Goal: Task Accomplishment & Management: Use online tool/utility

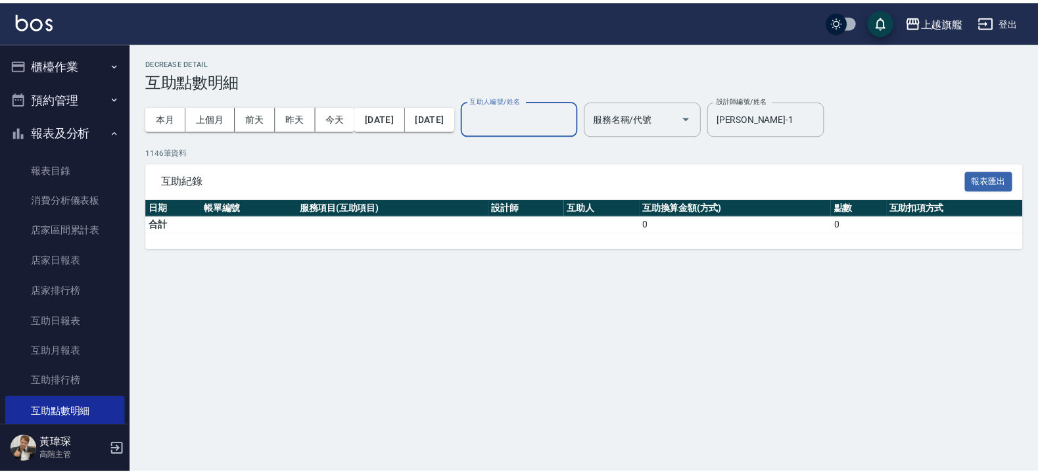
scroll to position [79, 0]
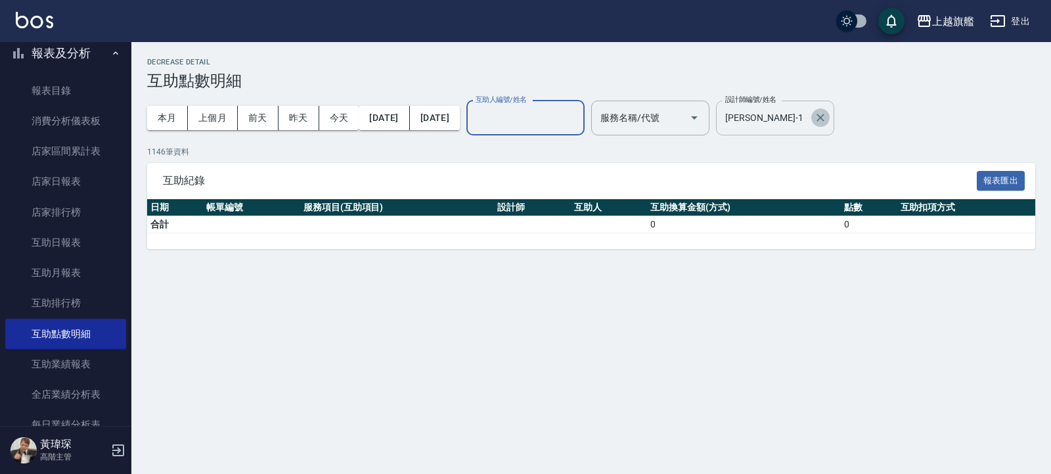
click at [827, 114] on icon "Clear" at bounding box center [820, 117] width 13 height 13
click at [809, 114] on input "盧孟-1" at bounding box center [765, 117] width 87 height 23
click at [809, 112] on input "盧孟-1" at bounding box center [765, 117] width 87 height 23
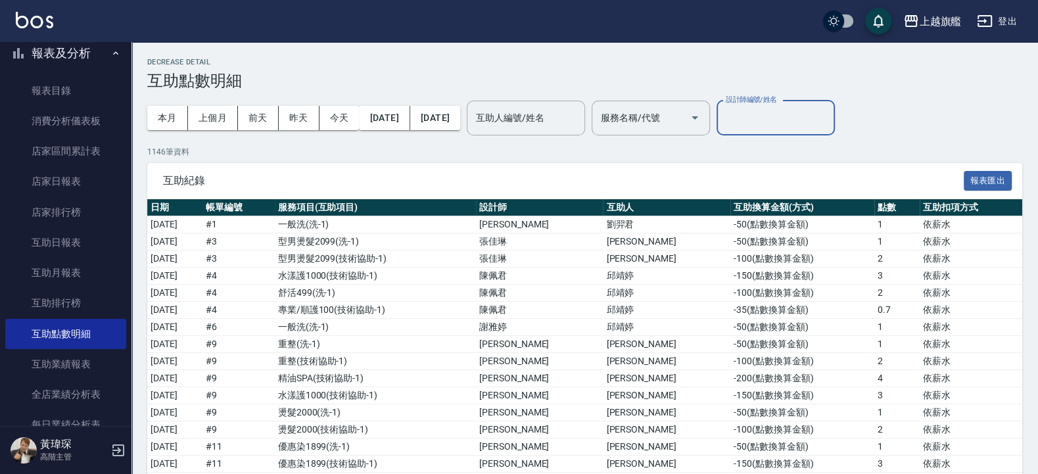
click at [808, 115] on input "設計師編號/姓名" at bounding box center [775, 117] width 106 height 23
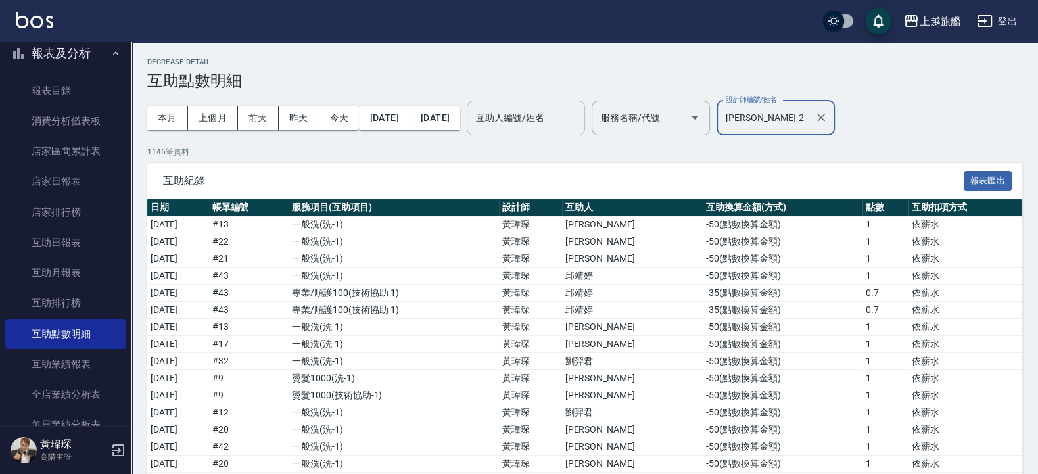
type input "黃瑋琛-2"
click at [544, 114] on input "互助人編號/姓名" at bounding box center [526, 117] width 106 height 23
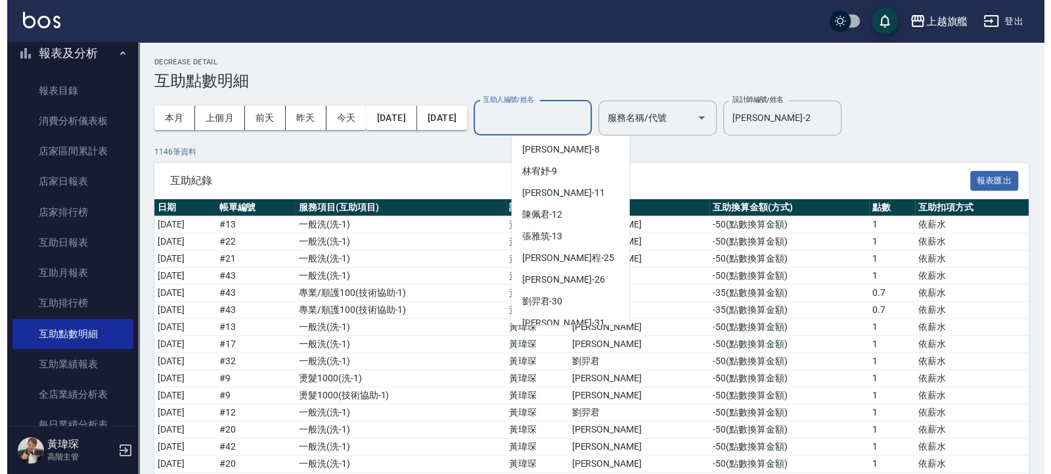
scroll to position [207, 0]
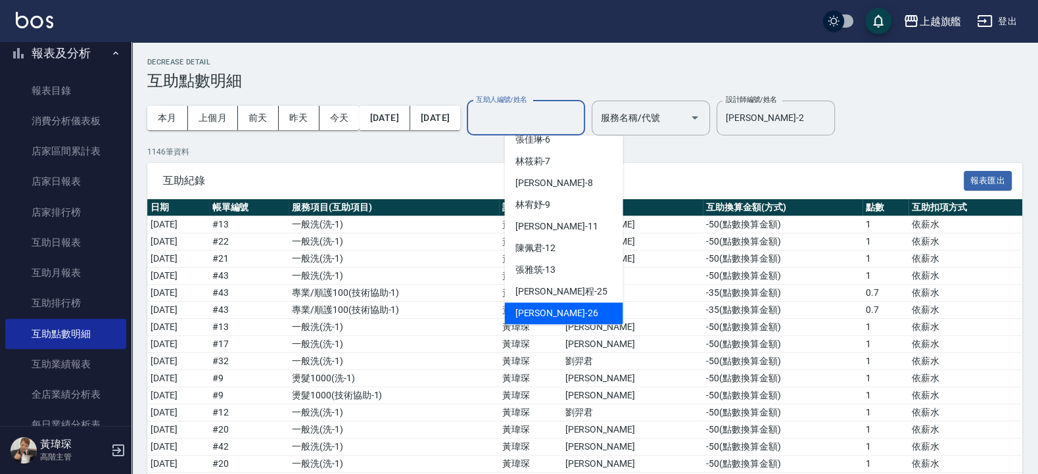
click at [565, 316] on div "陳祈聿 -26" at bounding box center [564, 313] width 118 height 22
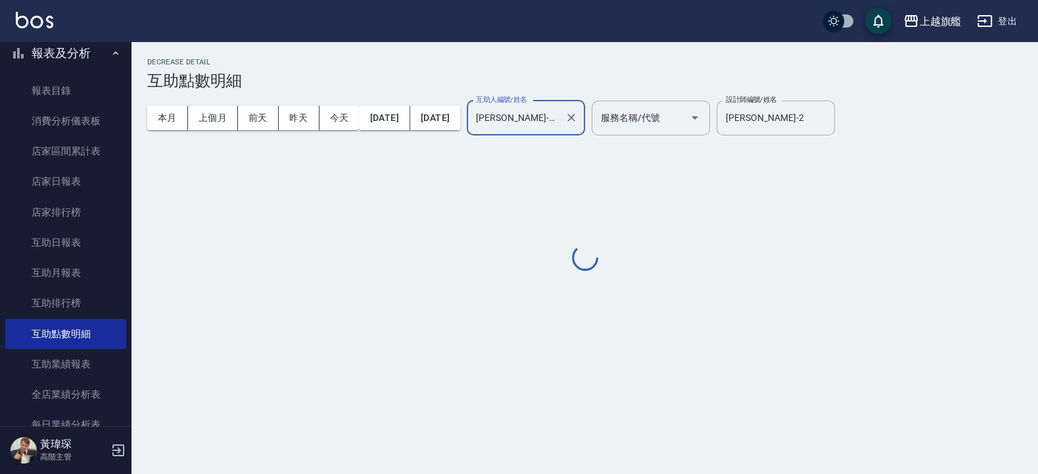
type input "陳祈聿-26"
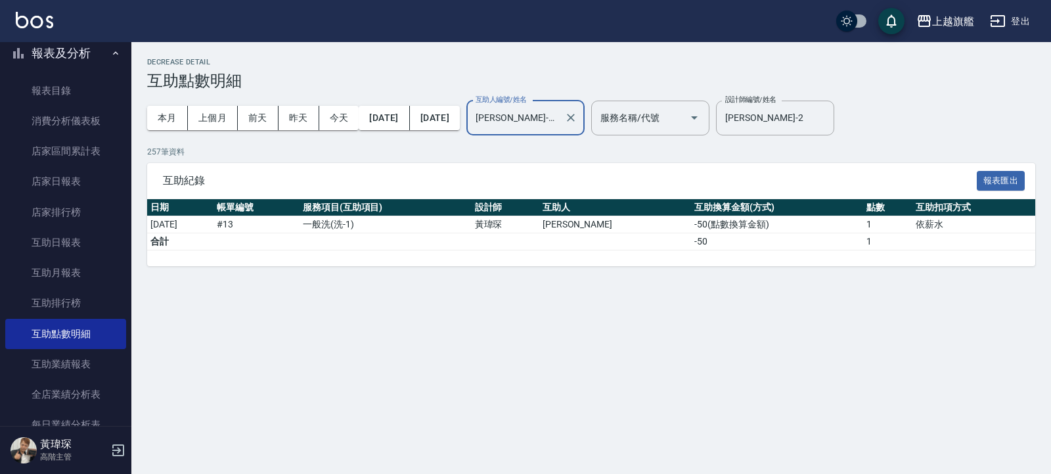
drag, startPoint x: 603, startPoint y: 118, endPoint x: 585, endPoint y: 118, distance: 18.4
click at [578, 118] on icon "Clear" at bounding box center [571, 117] width 13 height 13
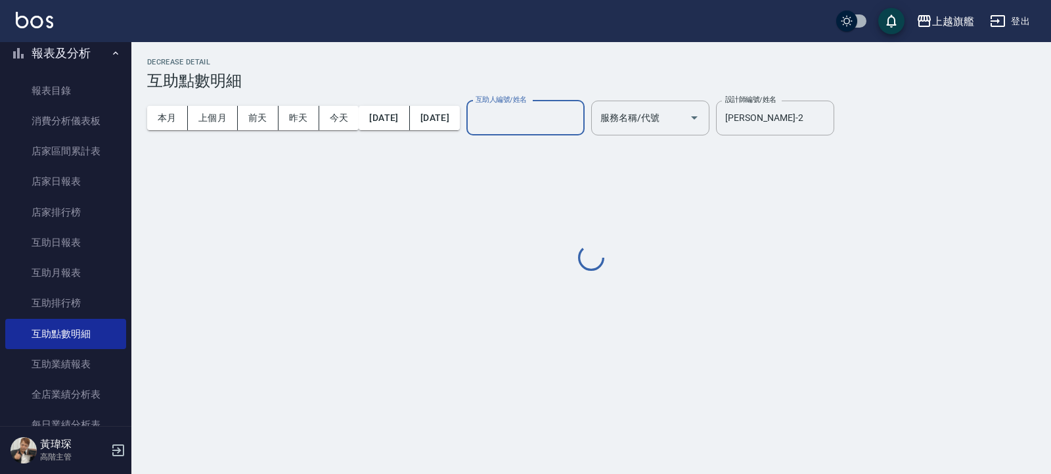
click at [578, 114] on input "互助人編號/姓名" at bounding box center [526, 117] width 106 height 23
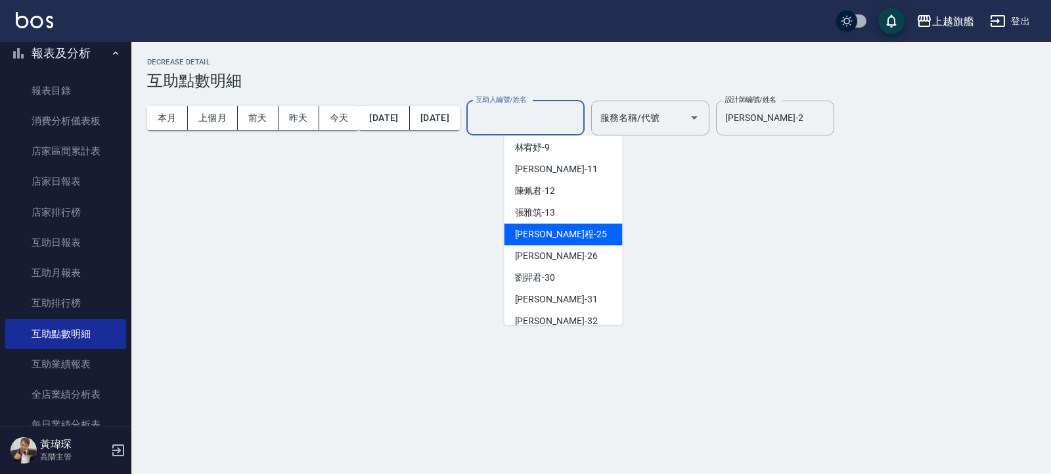
scroll to position [345, 0]
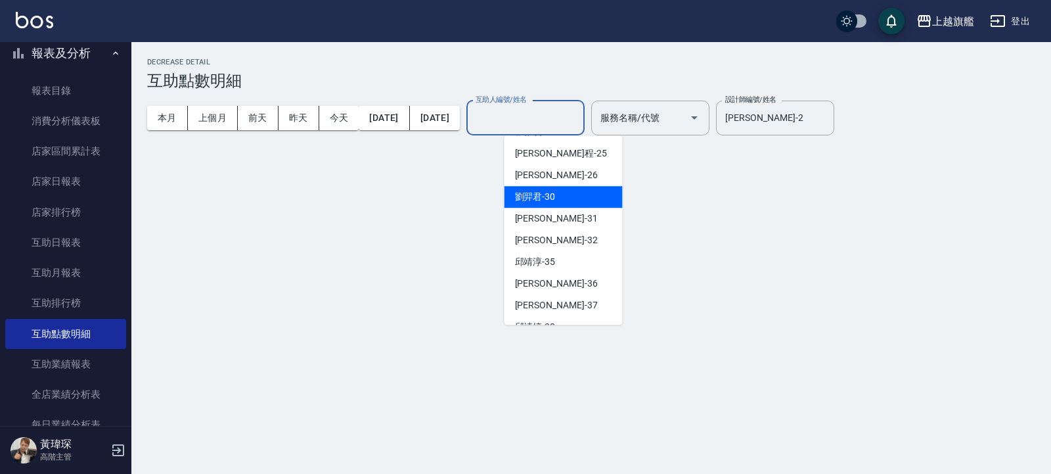
click at [559, 194] on div "劉羿君 -30" at bounding box center [564, 197] width 118 height 22
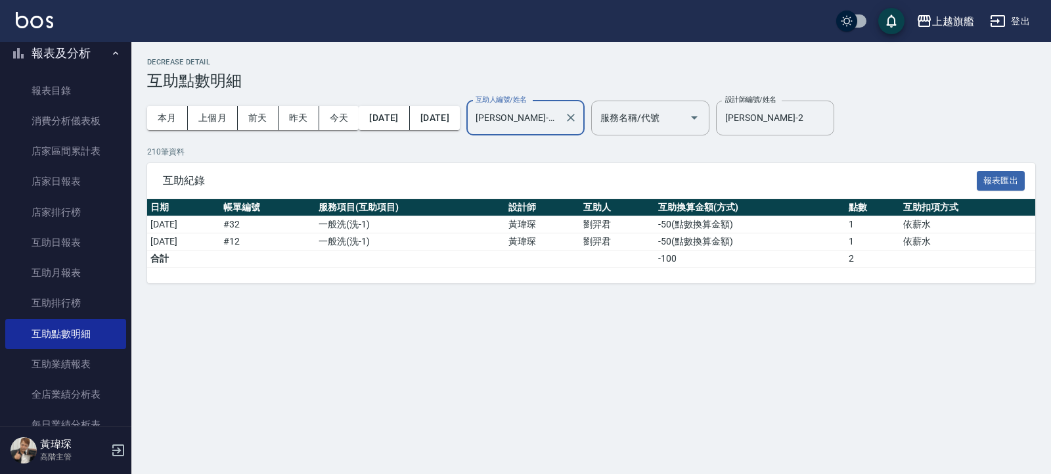
click at [559, 114] on input "劉羿君-30" at bounding box center [516, 117] width 87 height 23
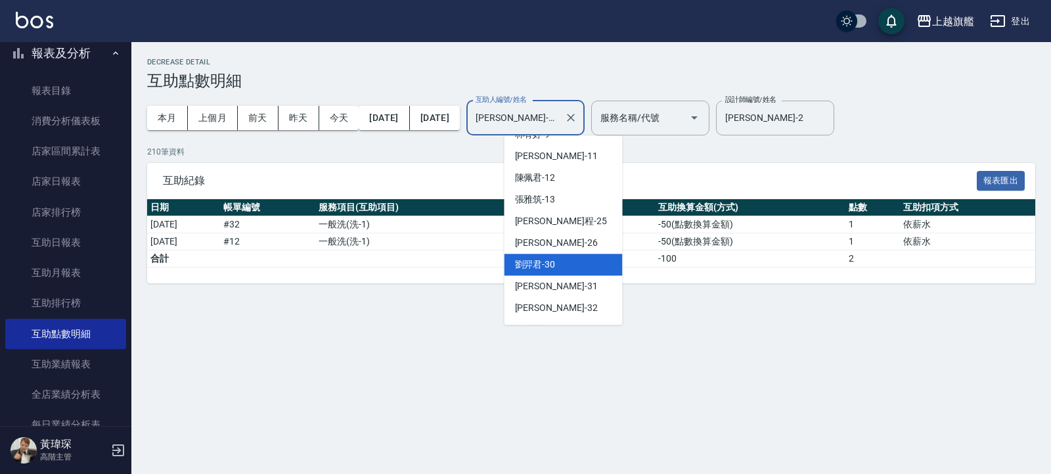
scroll to position [296, 0]
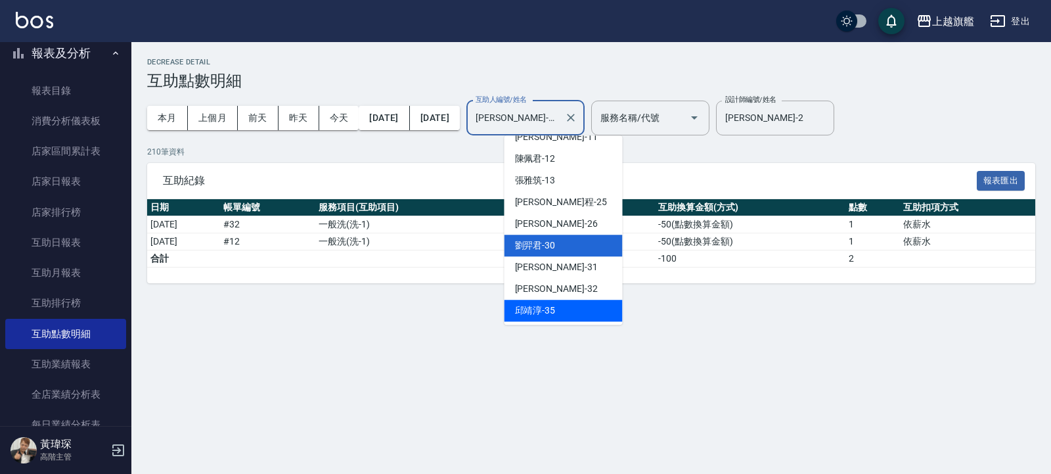
click at [559, 308] on div "邱靖淳 -35" at bounding box center [564, 311] width 118 height 22
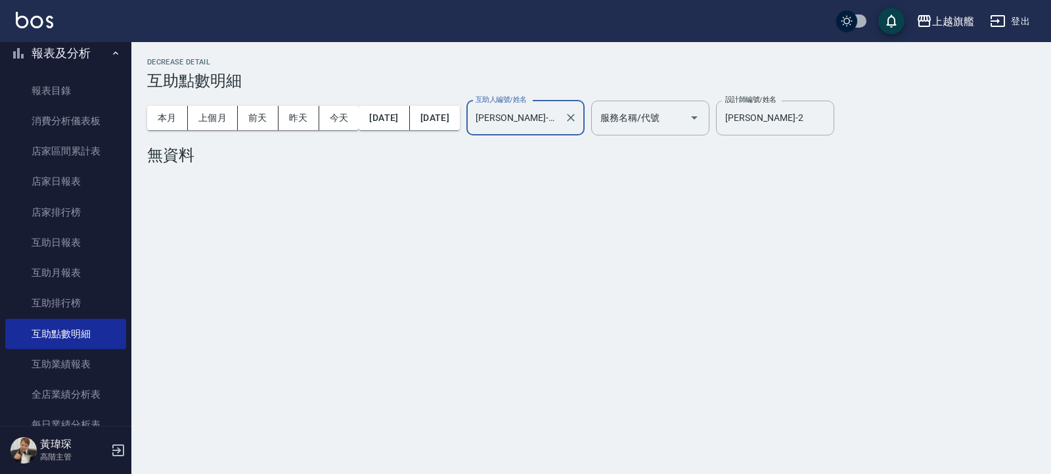
click at [527, 101] on label "互助人編號/姓名" at bounding box center [501, 100] width 51 height 10
click at [559, 106] on input "邱靖淳-35" at bounding box center [516, 117] width 87 height 23
click at [559, 112] on input "邱靖淳-35" at bounding box center [516, 117] width 87 height 23
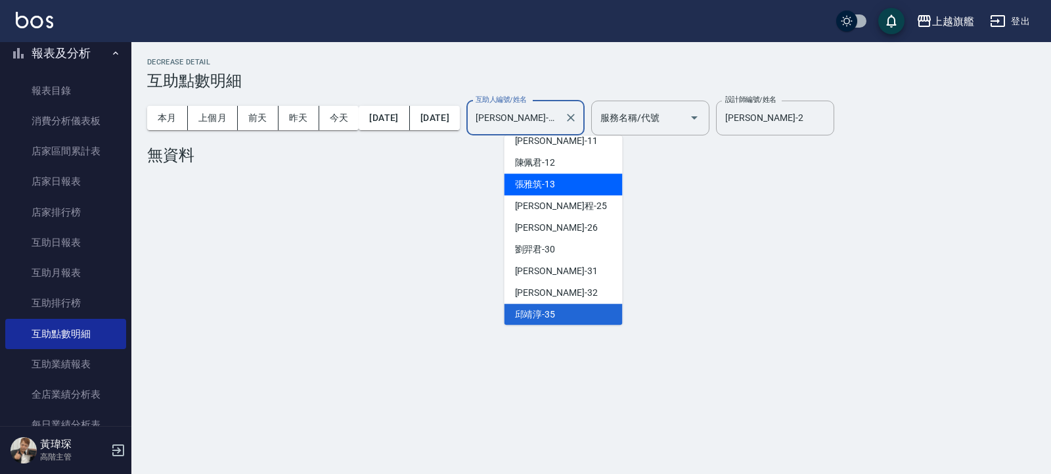
scroll to position [430, 0]
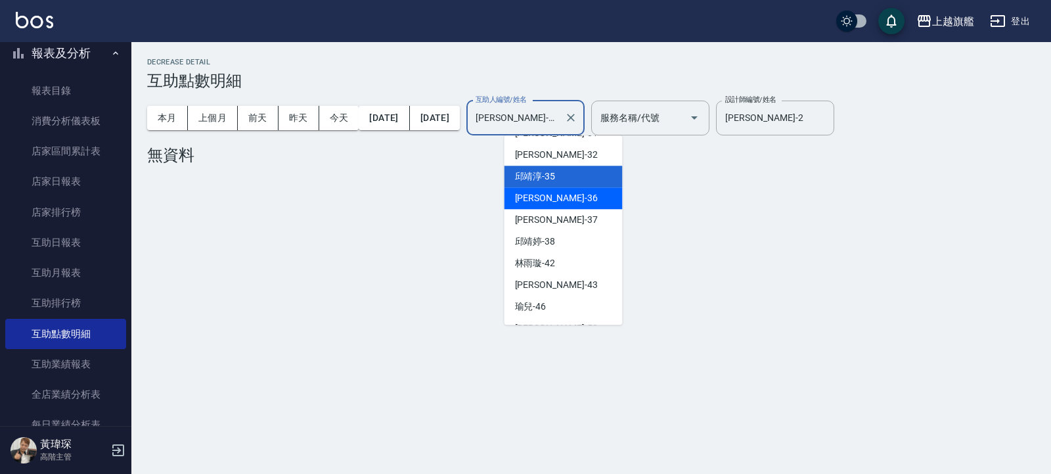
click at [559, 191] on div "蔡秉諶 -36" at bounding box center [564, 198] width 118 height 22
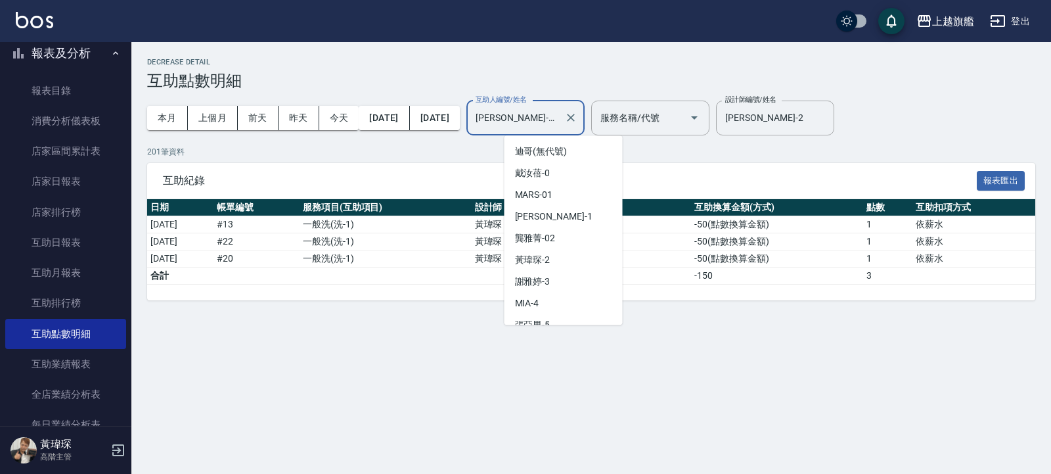
click at [559, 114] on input "蔡秉諶-36" at bounding box center [516, 117] width 87 height 23
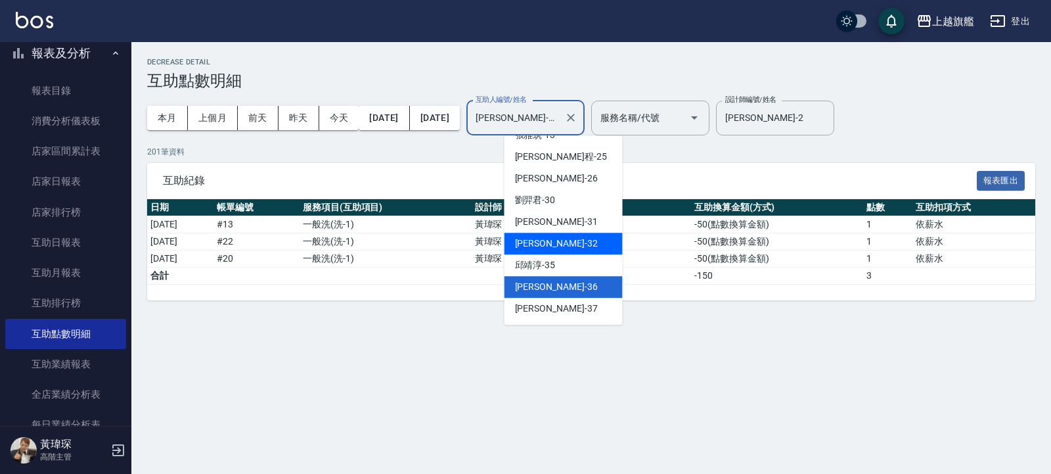
scroll to position [382, 0]
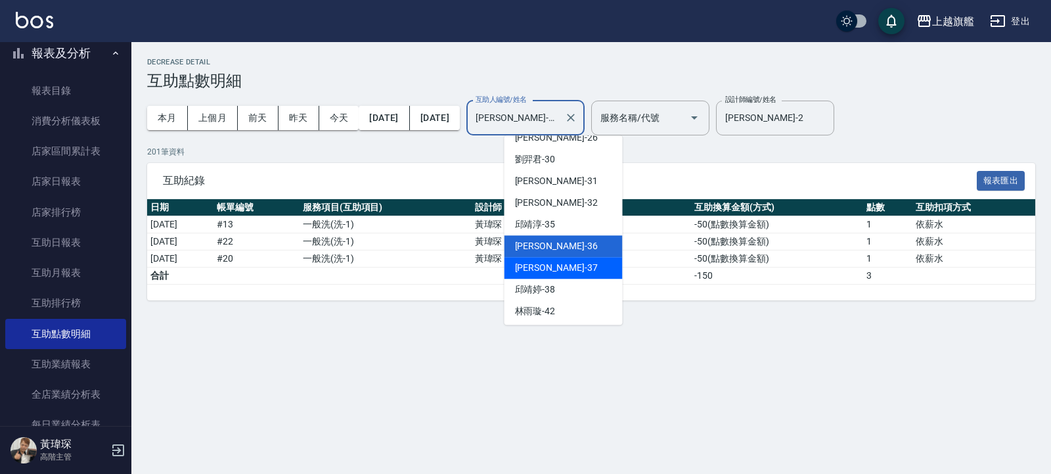
click at [563, 266] on div "林智慧 -37" at bounding box center [564, 268] width 118 height 22
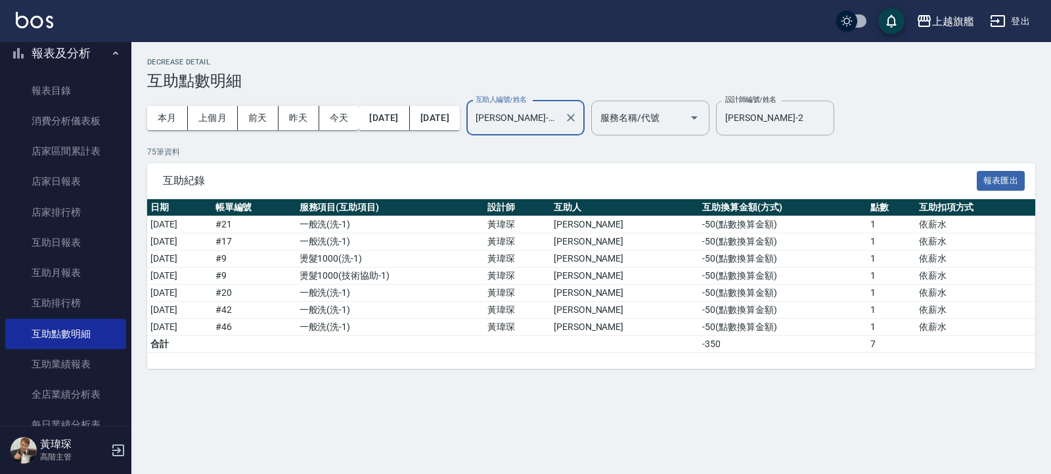
drag, startPoint x: 574, startPoint y: 121, endPoint x: 567, endPoint y: 119, distance: 6.9
click at [559, 119] on input "林智慧-37" at bounding box center [516, 117] width 87 height 23
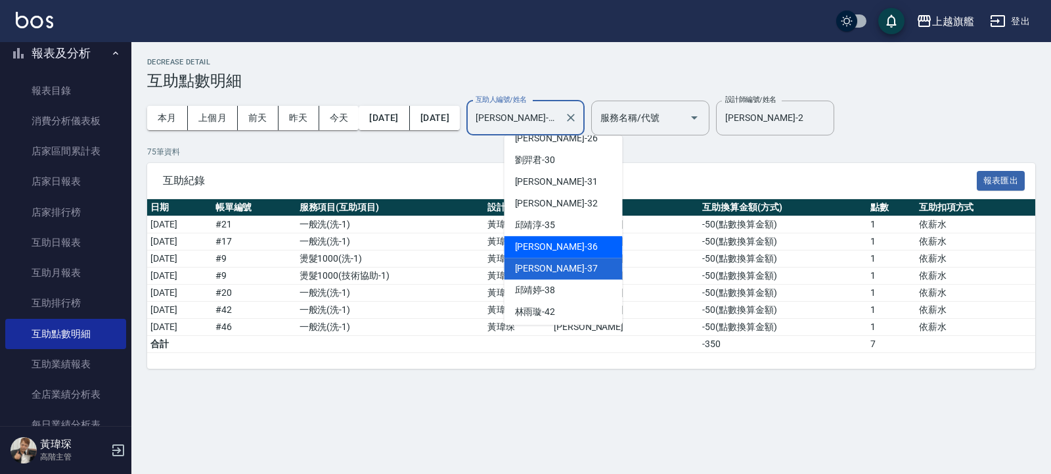
scroll to position [405, 0]
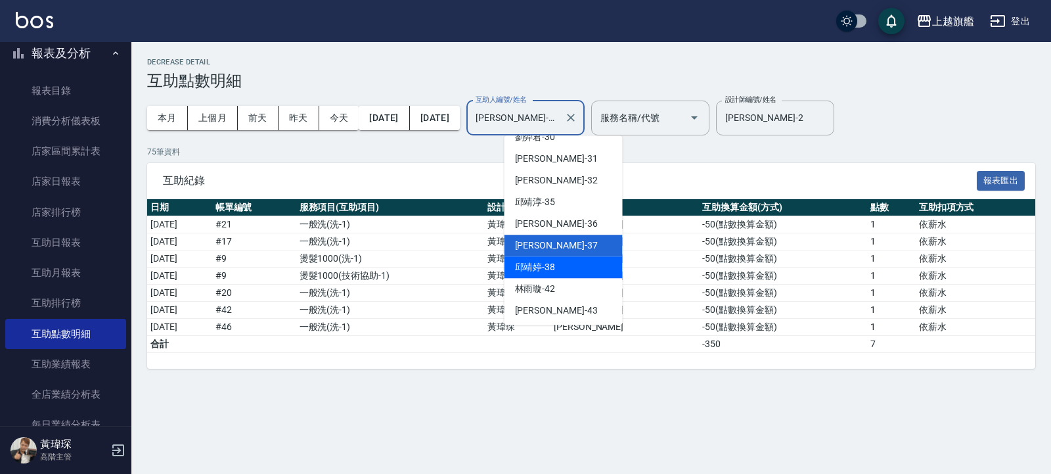
click at [566, 267] on div "邱靖婷 -38" at bounding box center [564, 267] width 118 height 22
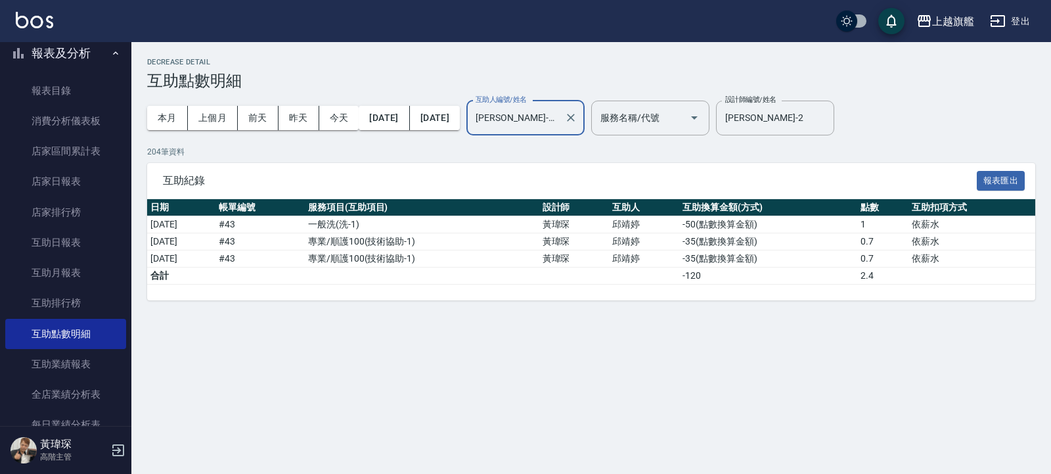
click at [559, 112] on input "邱靖婷-38" at bounding box center [516, 117] width 87 height 23
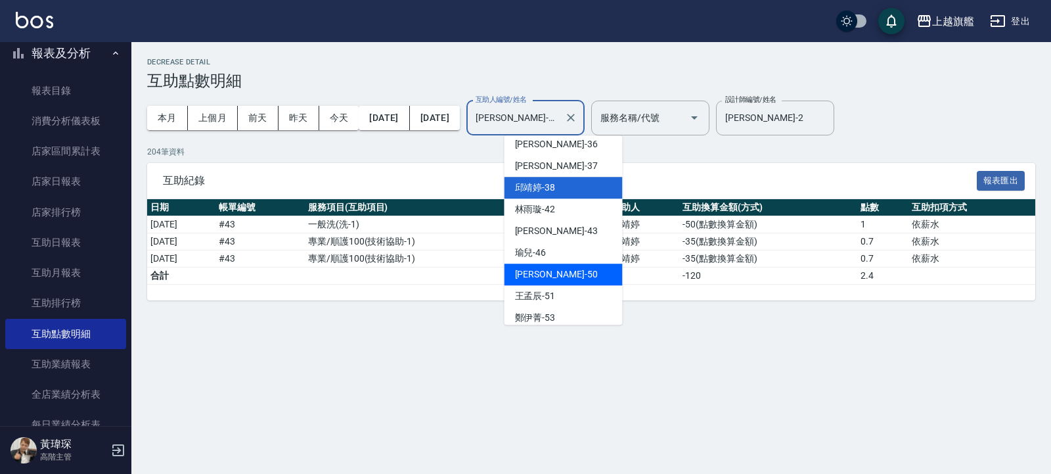
scroll to position [495, 0]
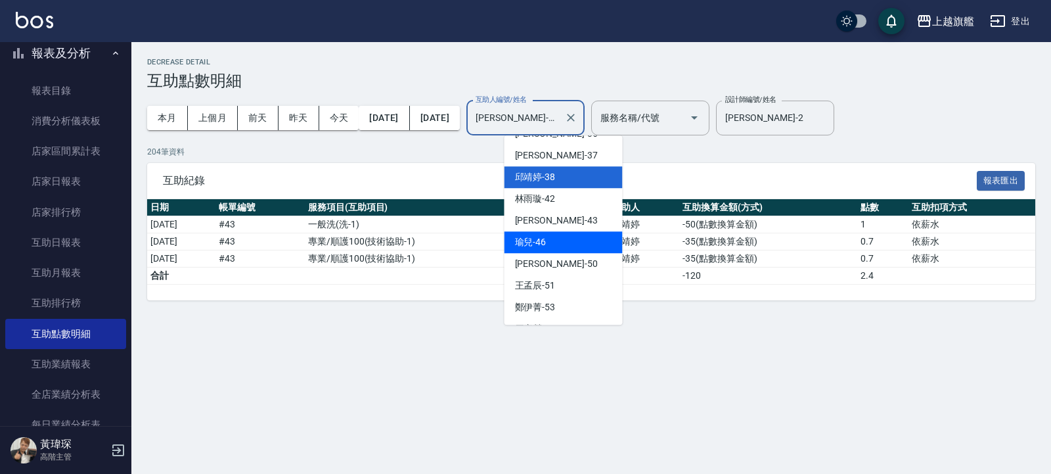
click at [547, 246] on div "瑜兒 -46" at bounding box center [564, 242] width 118 height 22
type input "瑜兒-46"
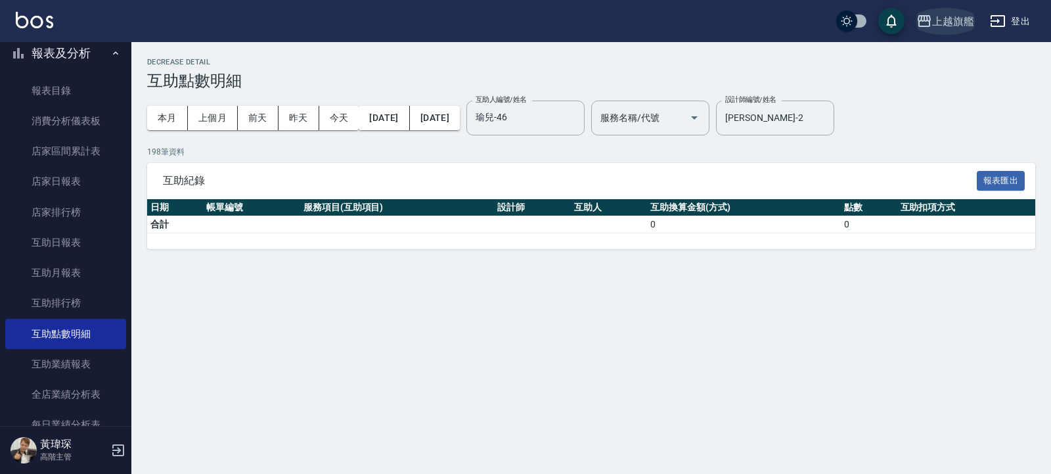
click at [955, 20] on div "上越旗艦" at bounding box center [954, 21] width 42 height 16
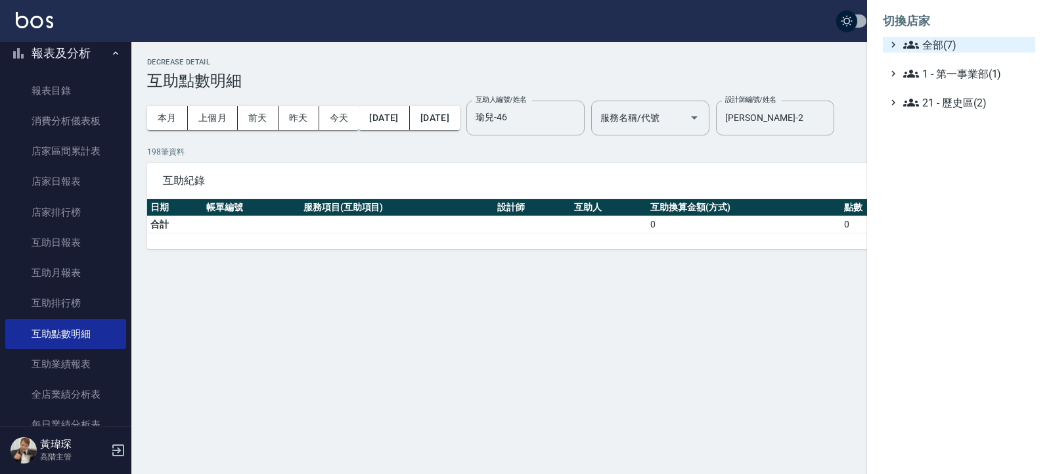
click at [935, 43] on span "全部(7)" at bounding box center [967, 45] width 127 height 16
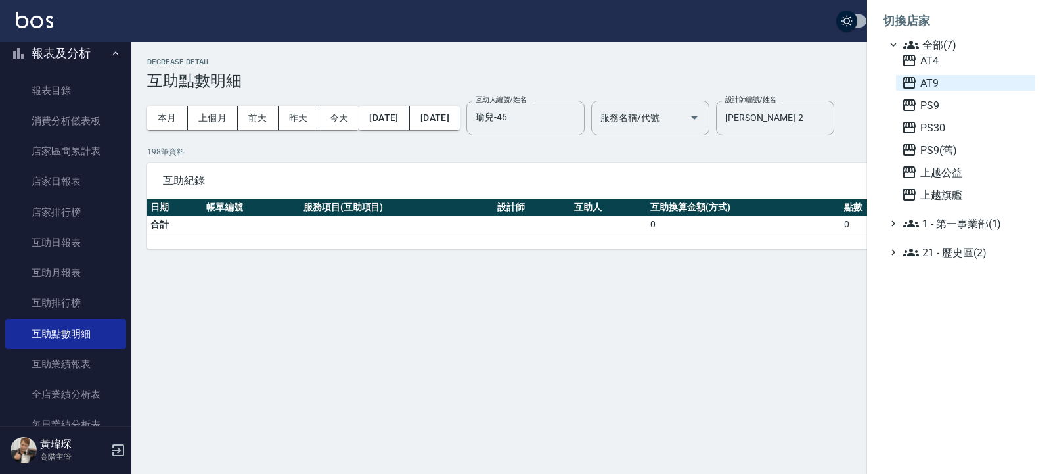
click at [930, 84] on span "AT9" at bounding box center [966, 83] width 129 height 16
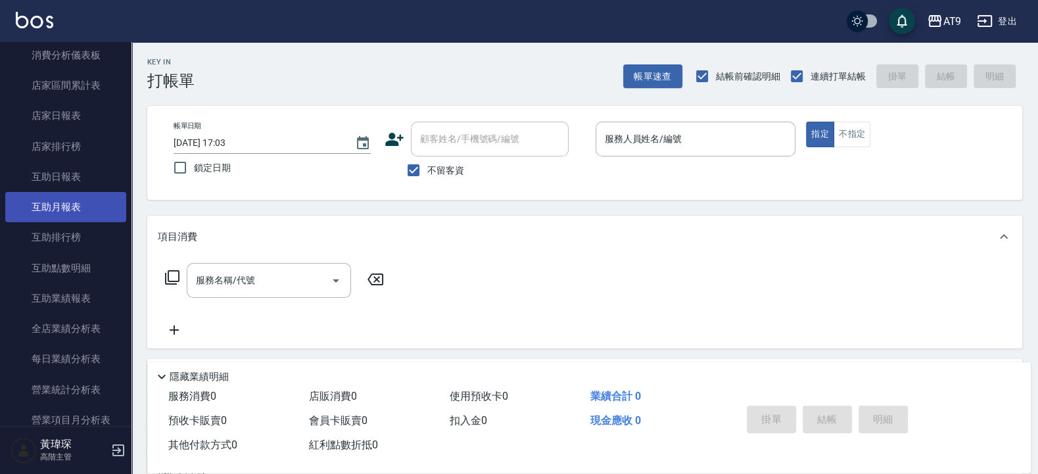
scroll to position [237, 0]
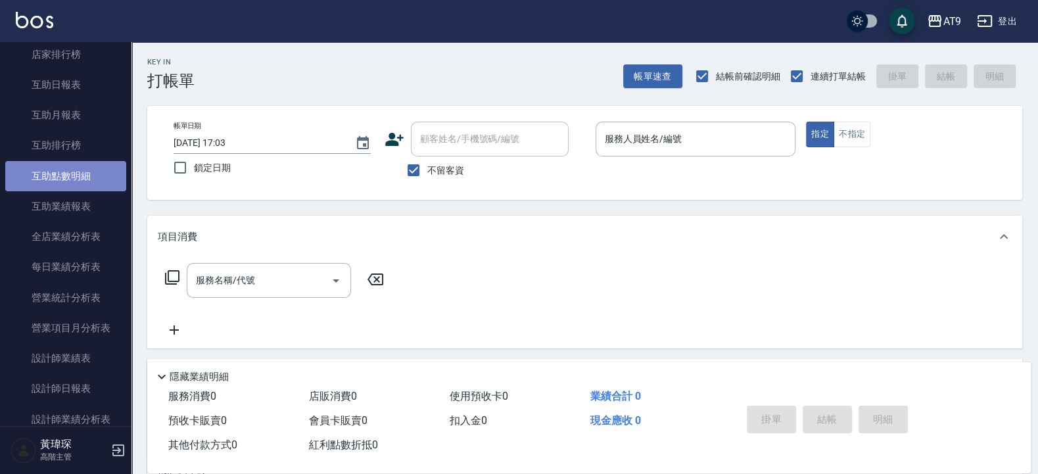
click at [65, 170] on link "互助點數明細" at bounding box center [65, 176] width 121 height 30
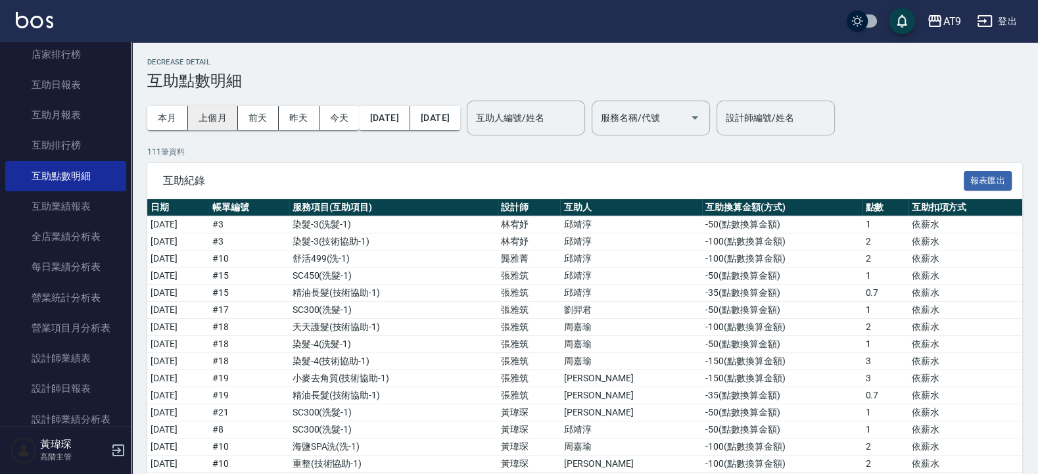
click at [219, 110] on button "上個月" at bounding box center [213, 118] width 50 height 24
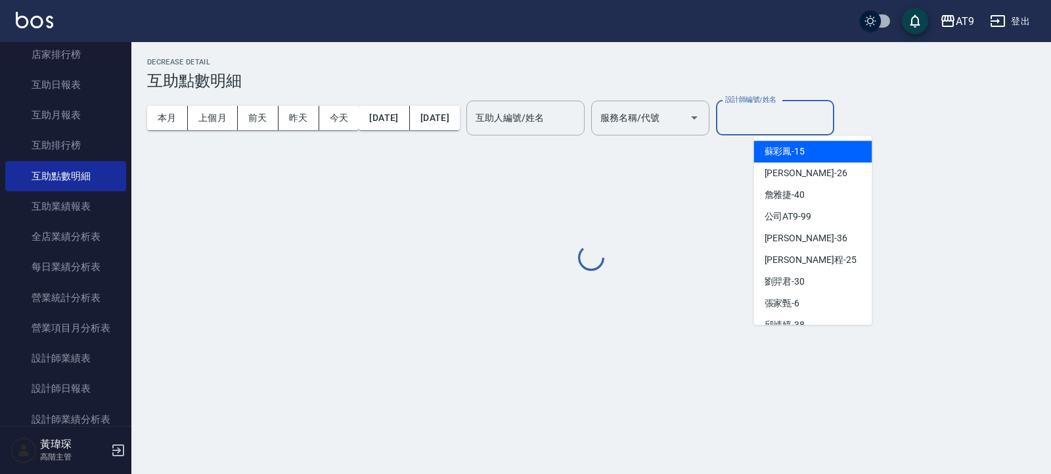
click at [797, 112] on input "設計師編號/姓名" at bounding box center [775, 117] width 106 height 23
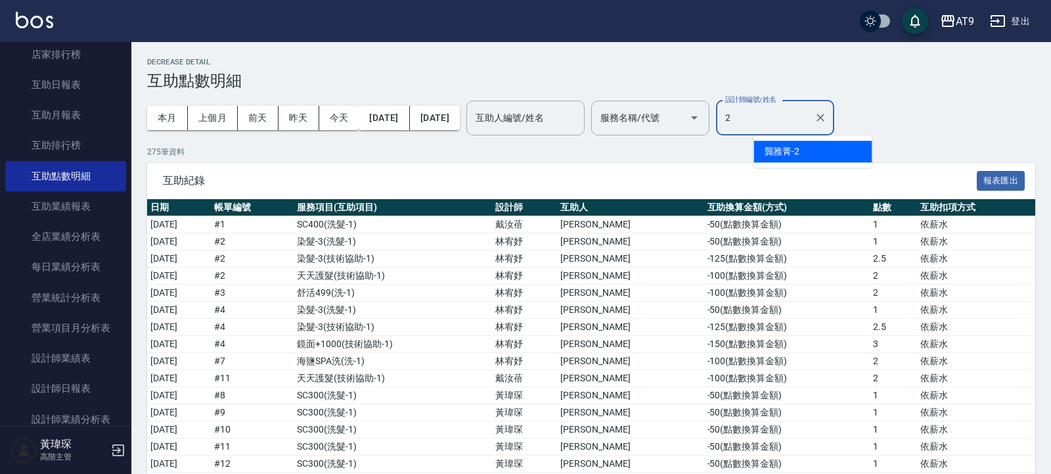
type input "2"
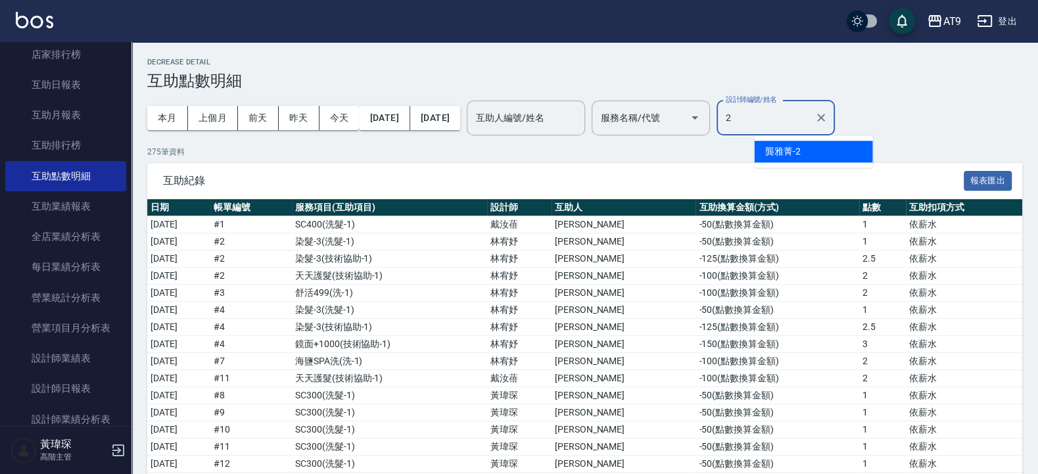
click at [808, 124] on input "2" at bounding box center [765, 117] width 87 height 23
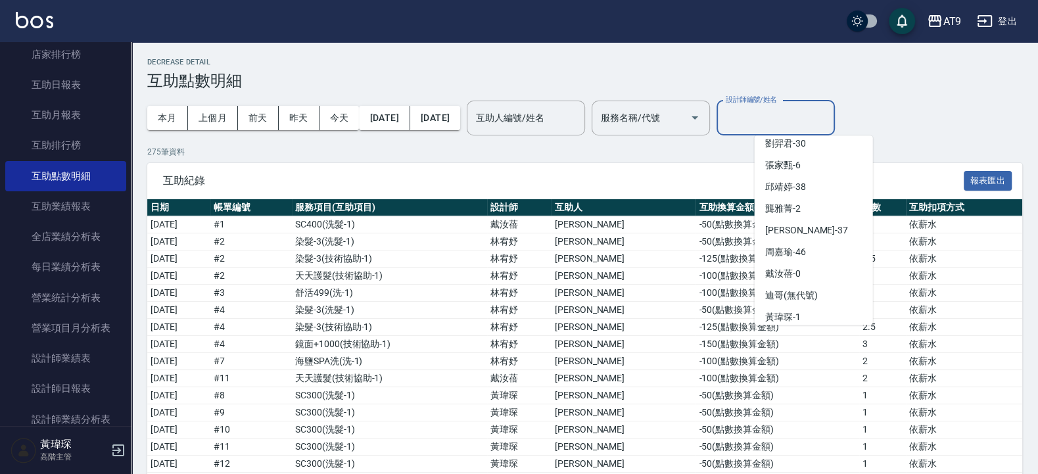
scroll to position [207, 0]
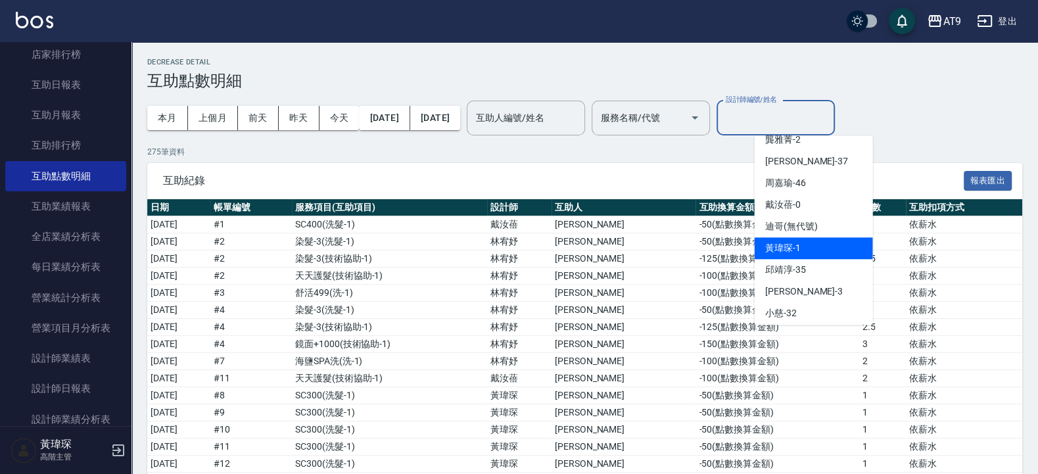
click at [775, 249] on span "黃瑋琛" at bounding box center [779, 248] width 28 height 14
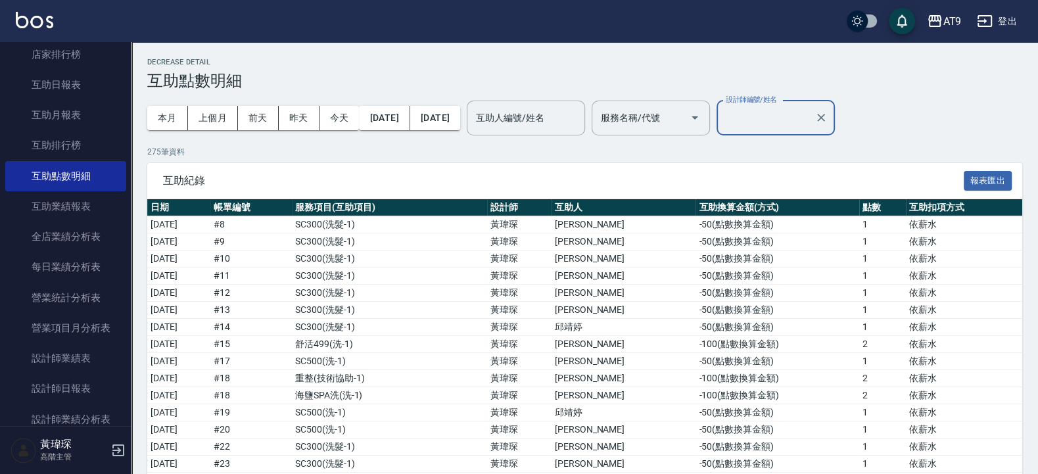
type input "黃瑋琛-1"
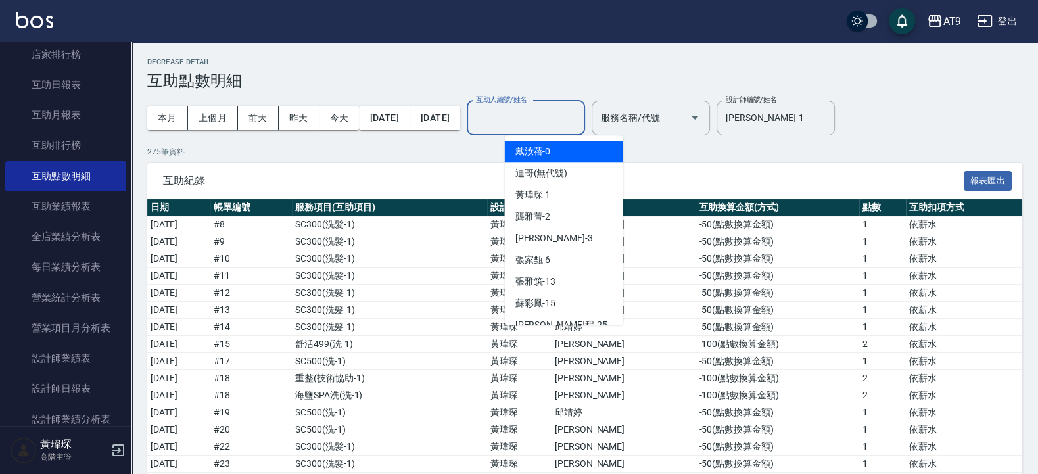
click at [541, 118] on input "互助人編號/姓名" at bounding box center [526, 117] width 106 height 23
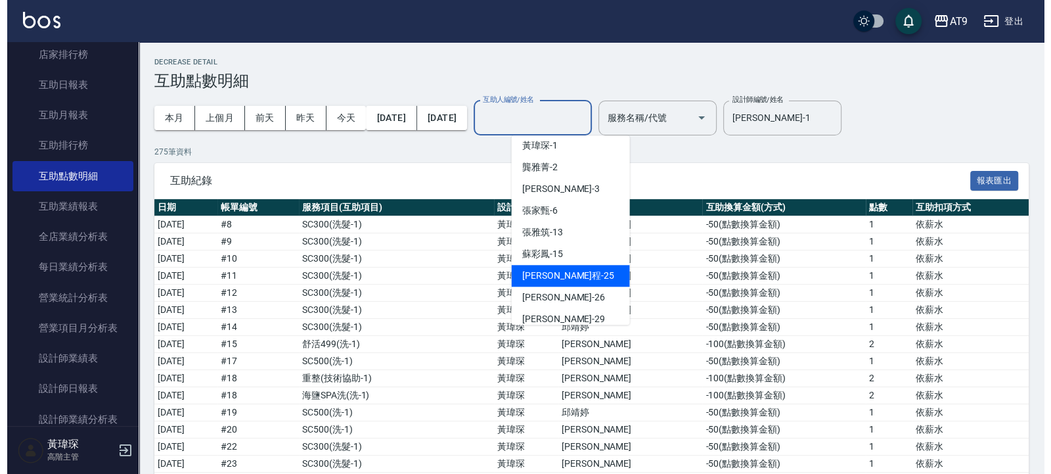
scroll to position [69, 0]
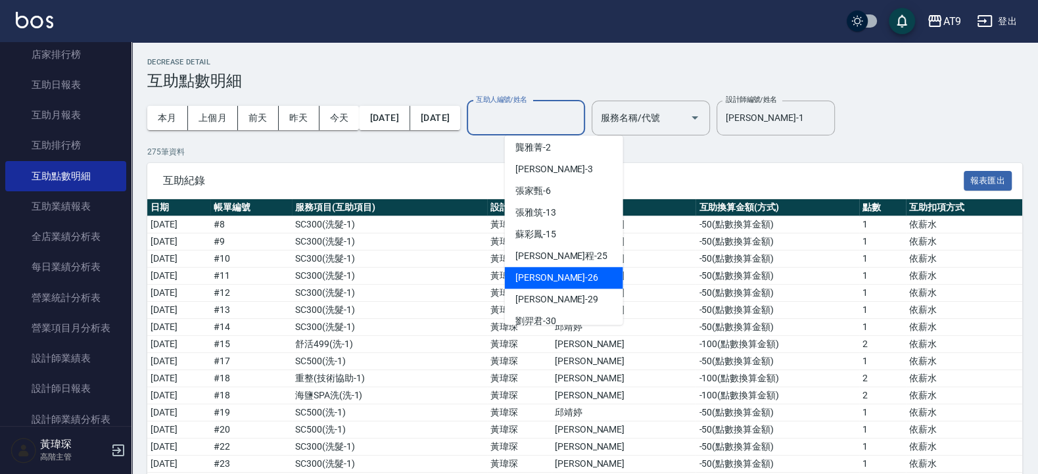
click at [542, 272] on span "陳祈聿 -26" at bounding box center [556, 278] width 83 height 14
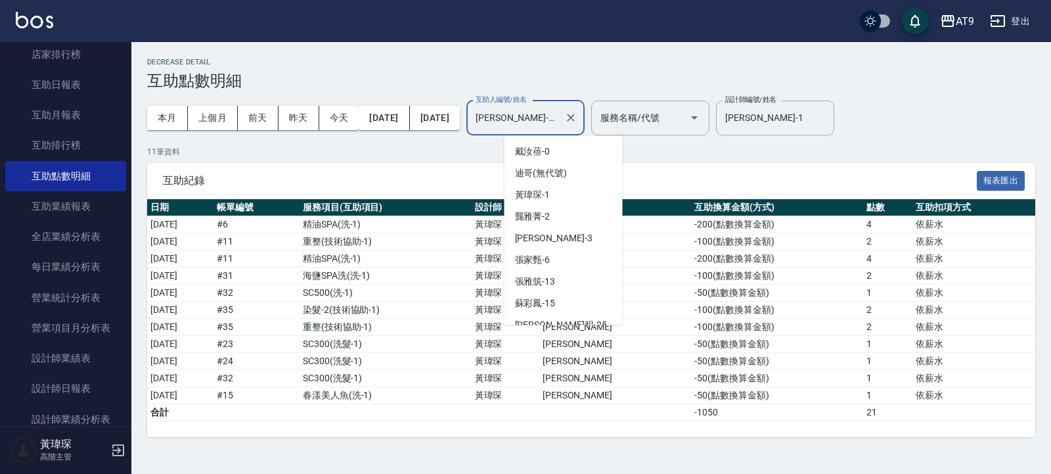
click at [559, 116] on input "陳祈聿-26" at bounding box center [516, 117] width 87 height 23
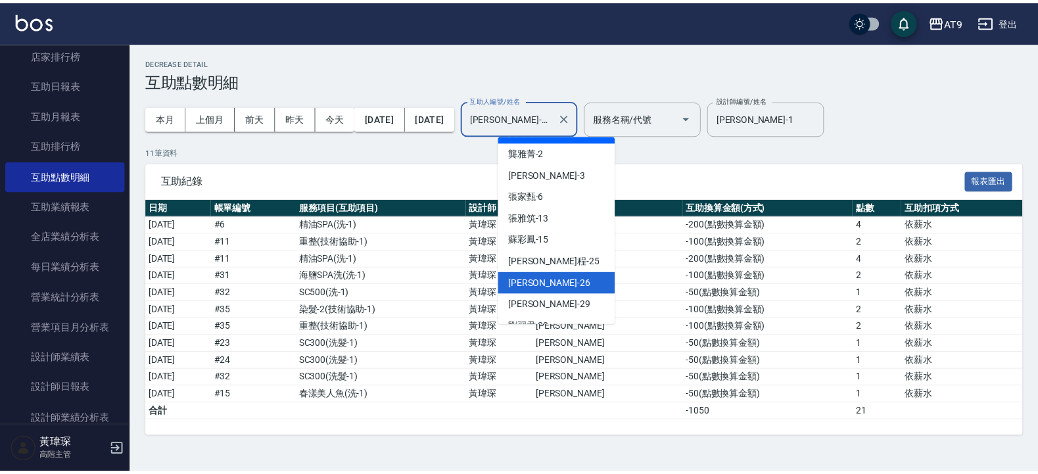
scroll to position [101, 0]
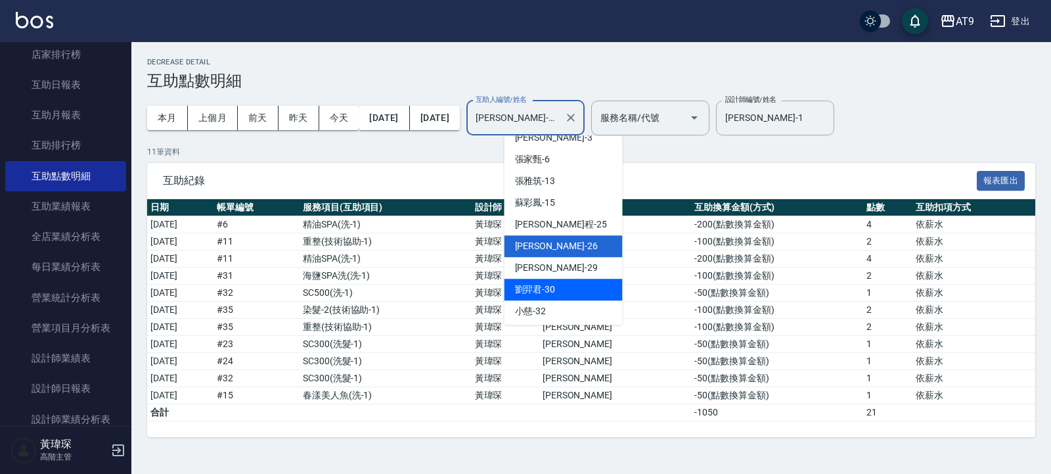
click at [557, 285] on div "劉羿君 -30" at bounding box center [564, 290] width 118 height 22
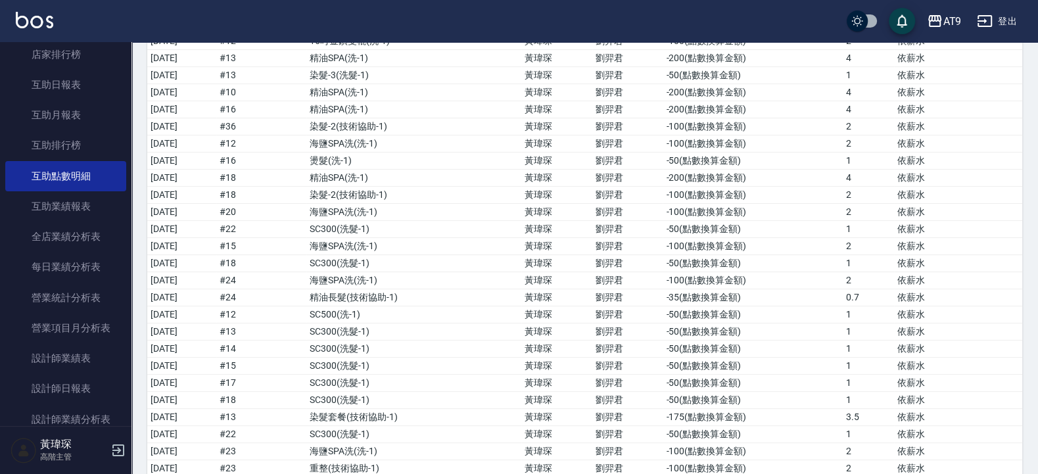
scroll to position [0, 0]
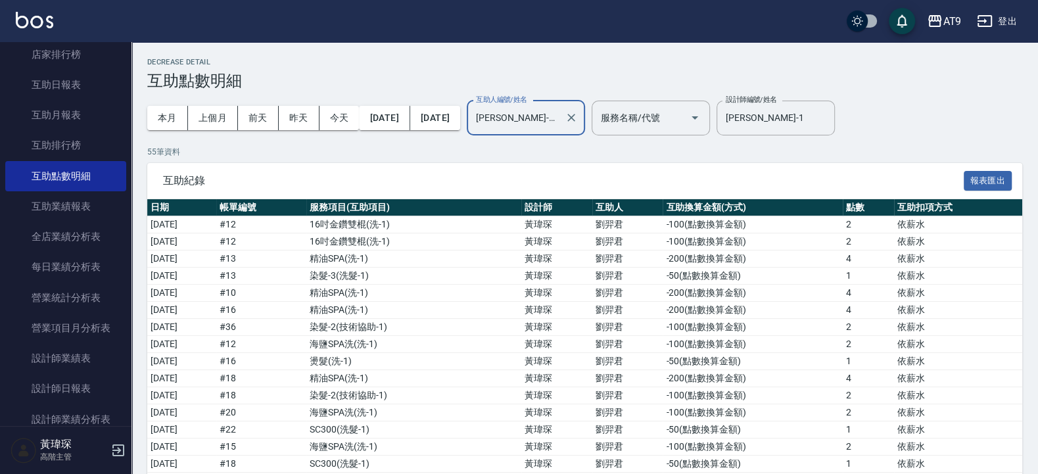
click at [559, 118] on input "劉羿君-30" at bounding box center [516, 117] width 87 height 23
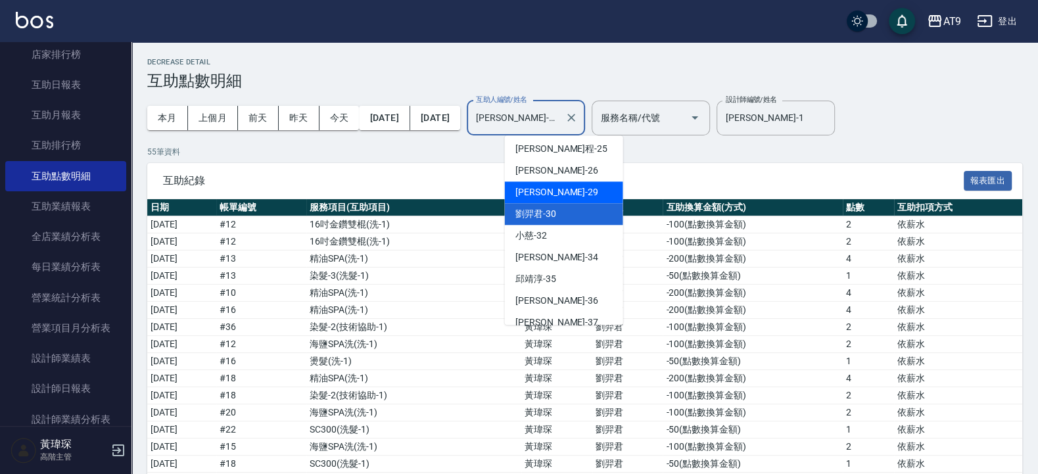
scroll to position [214, 0]
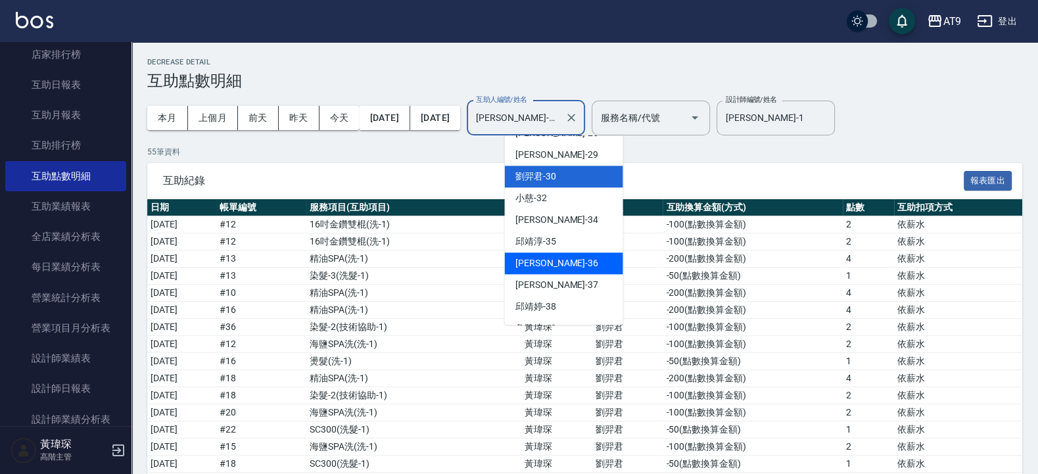
click at [548, 263] on span "蔡秉諶 -36" at bounding box center [556, 263] width 83 height 14
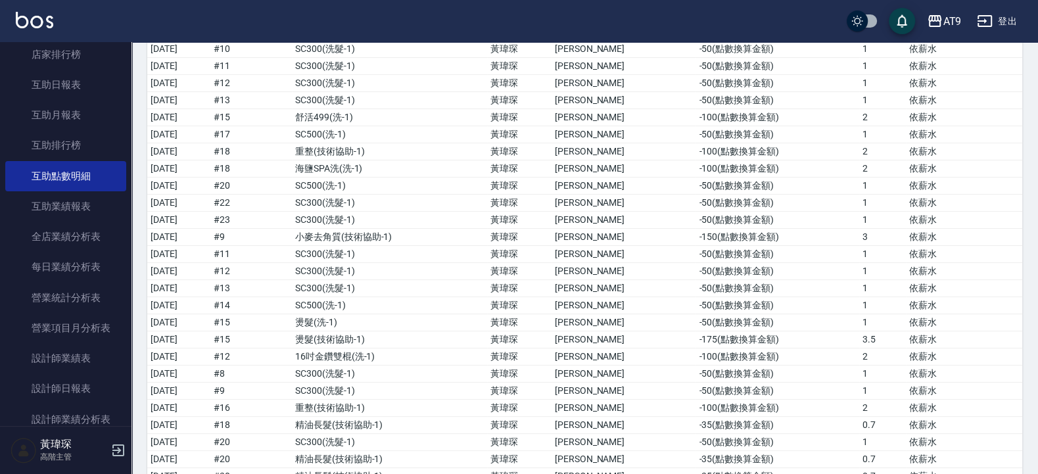
scroll to position [0, 0]
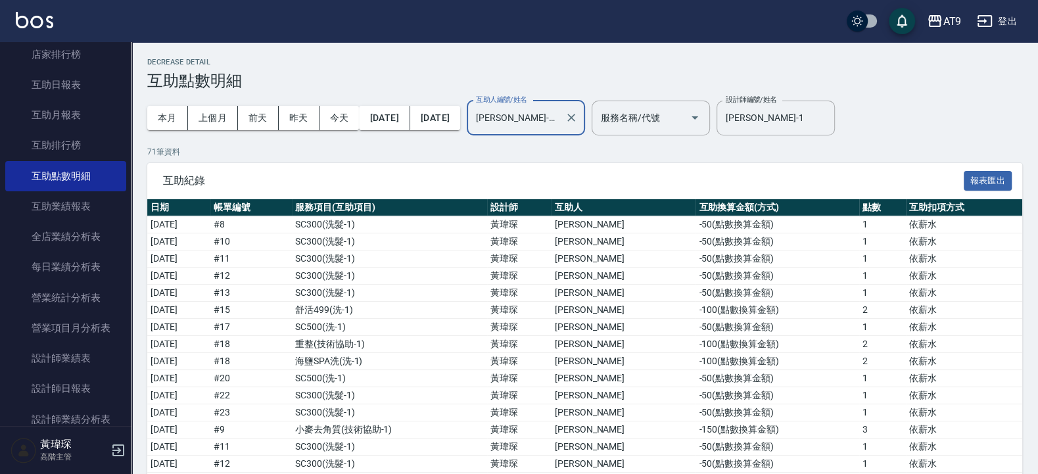
click at [559, 118] on input "蔡秉諶-36" at bounding box center [516, 117] width 87 height 23
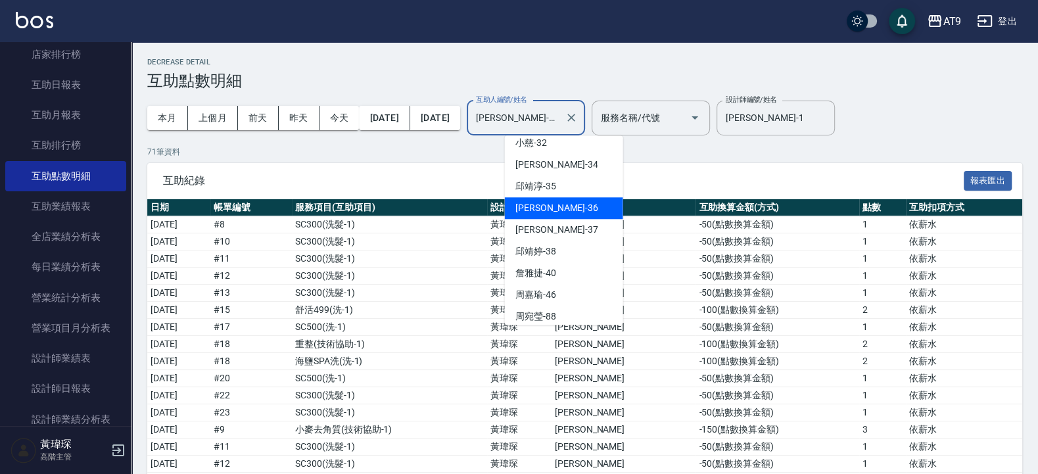
scroll to position [298, 0]
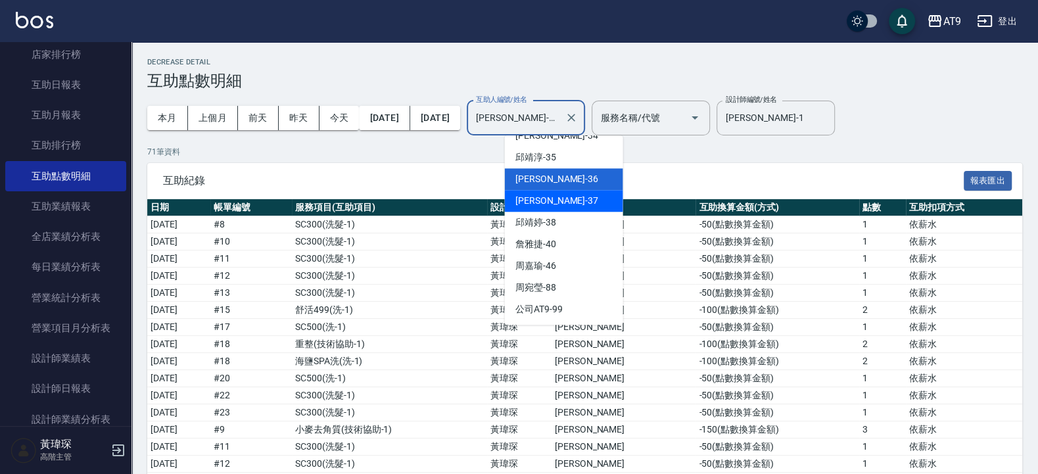
click at [554, 199] on span "林智慧 -37" at bounding box center [556, 201] width 83 height 14
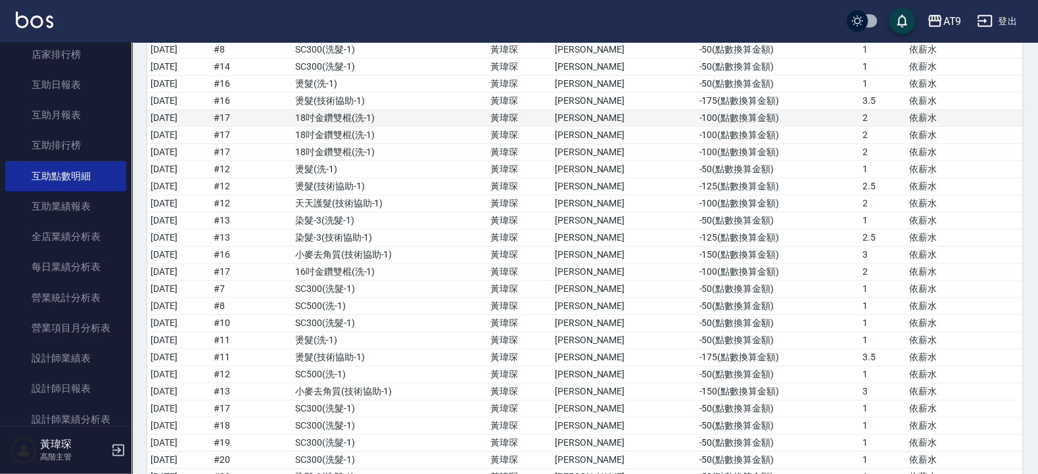
scroll to position [0, 0]
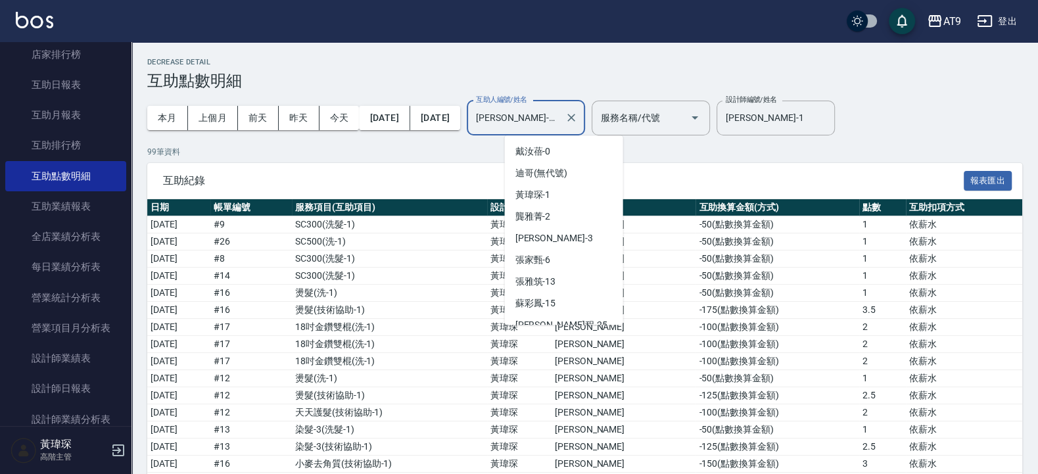
click at [559, 114] on input "林智慧-37" at bounding box center [516, 117] width 87 height 23
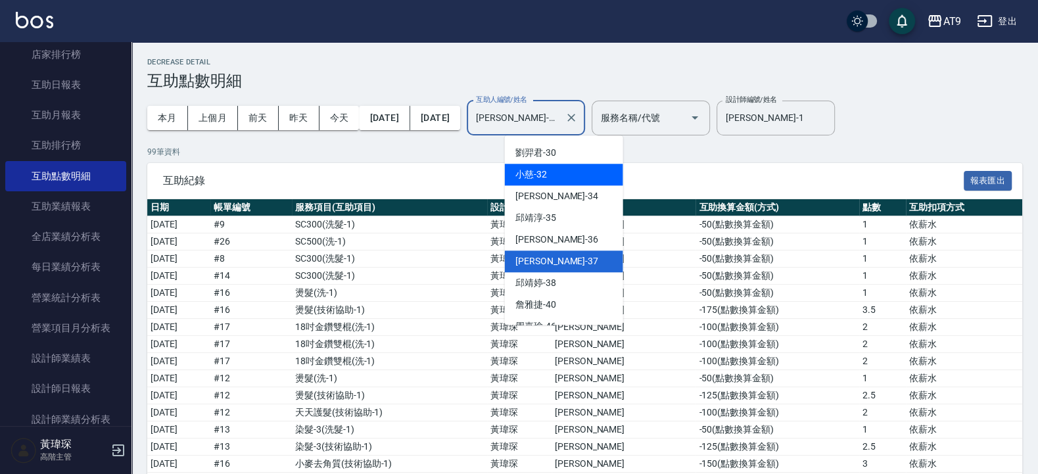
scroll to position [253, 0]
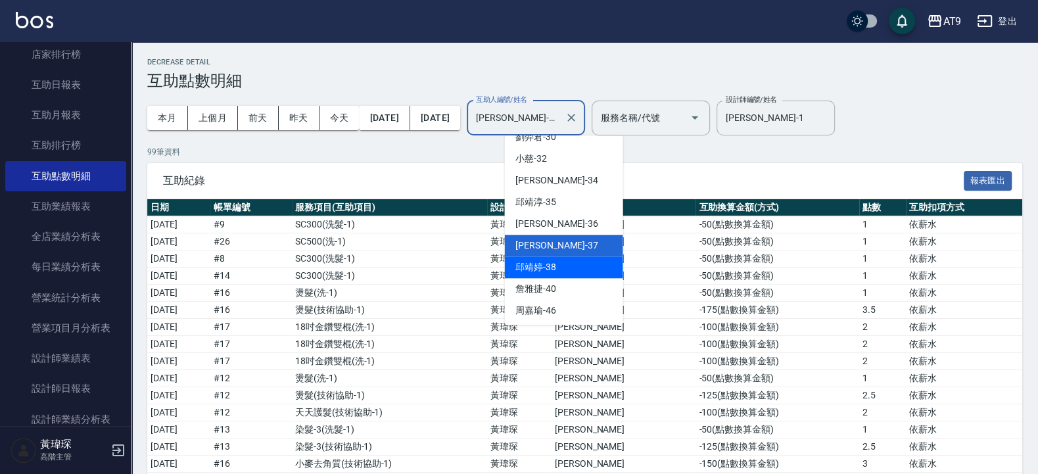
click at [548, 267] on span "邱靖婷 -38" at bounding box center [535, 267] width 41 height 14
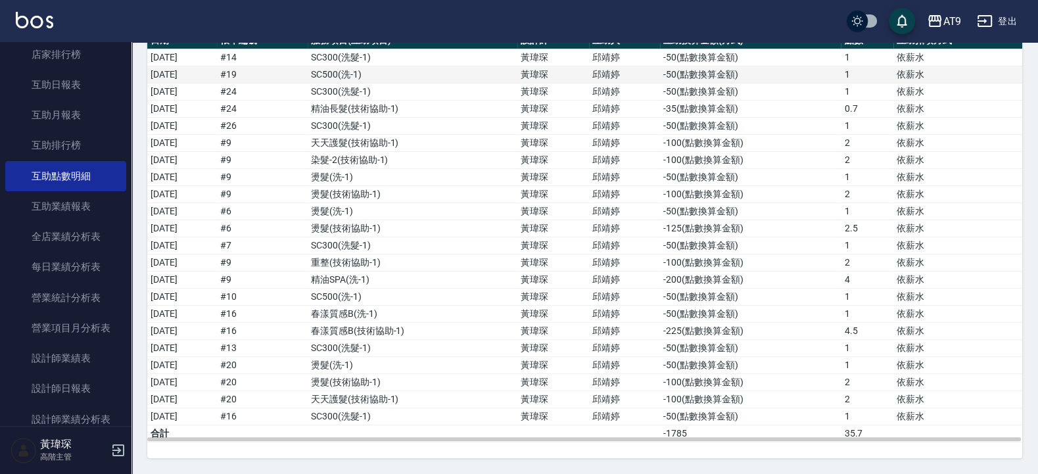
scroll to position [0, 0]
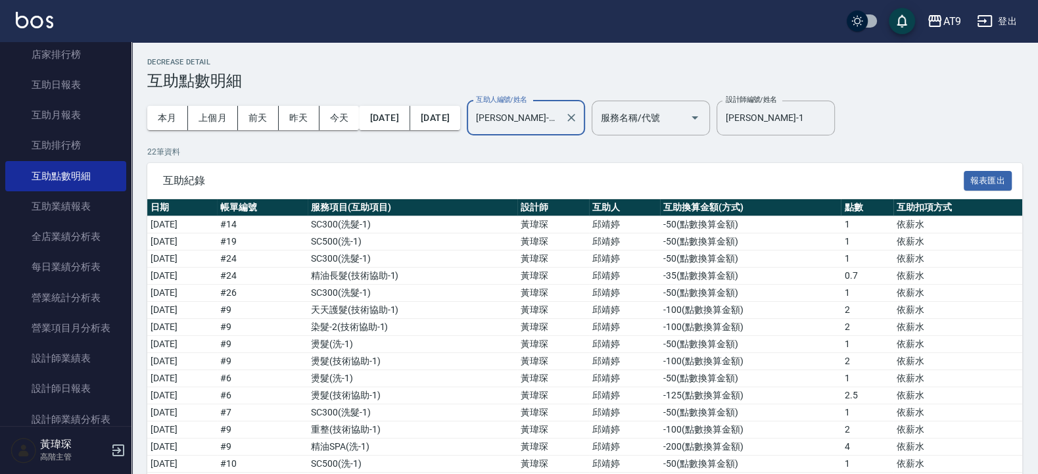
click at [559, 122] on input "邱靖婷-38" at bounding box center [516, 117] width 87 height 23
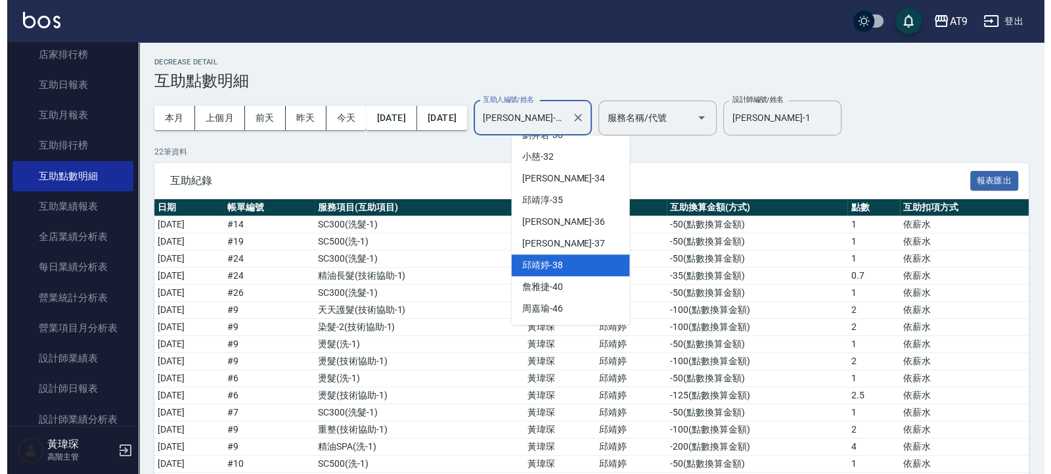
scroll to position [274, 0]
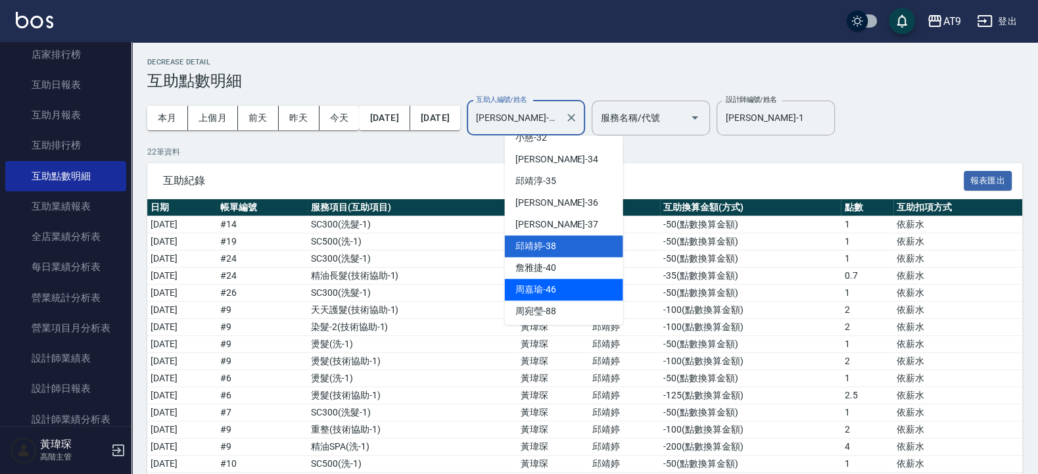
click at [555, 285] on div "周嘉瑜 -46" at bounding box center [564, 290] width 118 height 22
type input "周嘉瑜-46"
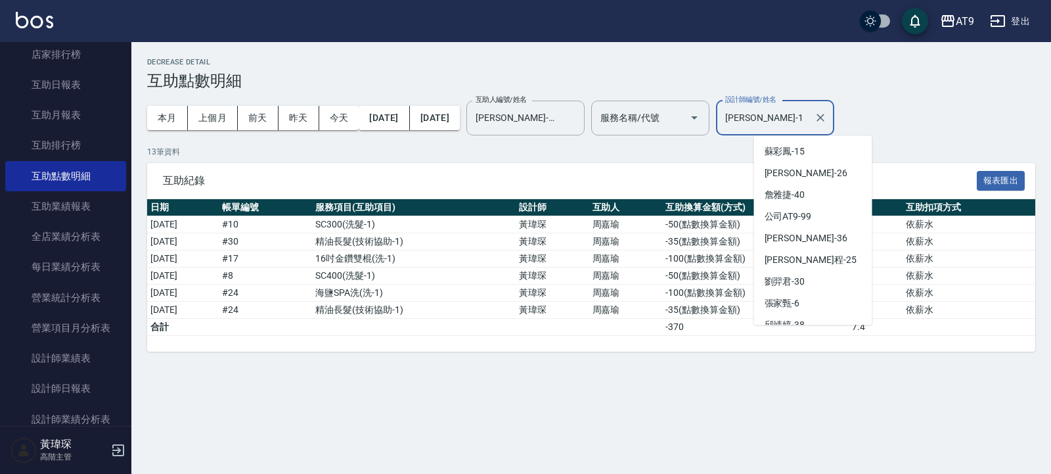
click at [809, 120] on input "黃瑋琛-1" at bounding box center [765, 117] width 87 height 23
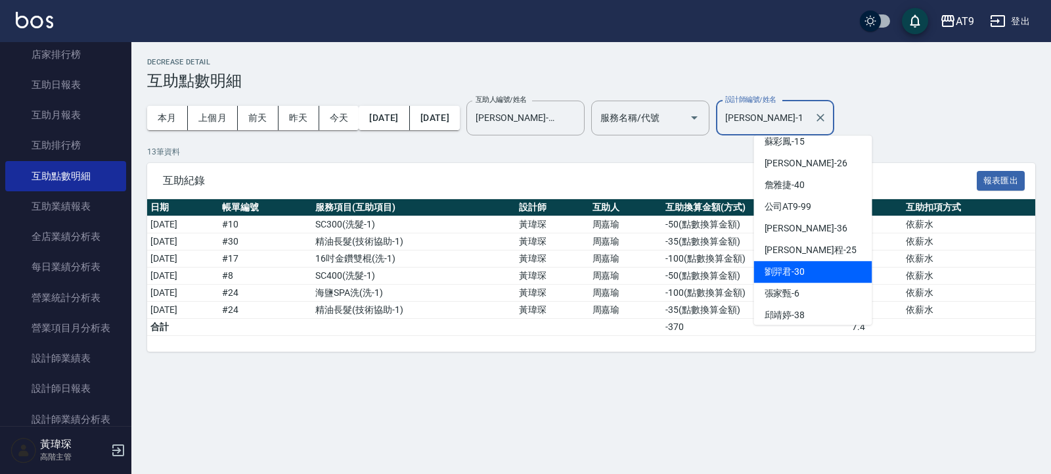
scroll to position [0, 0]
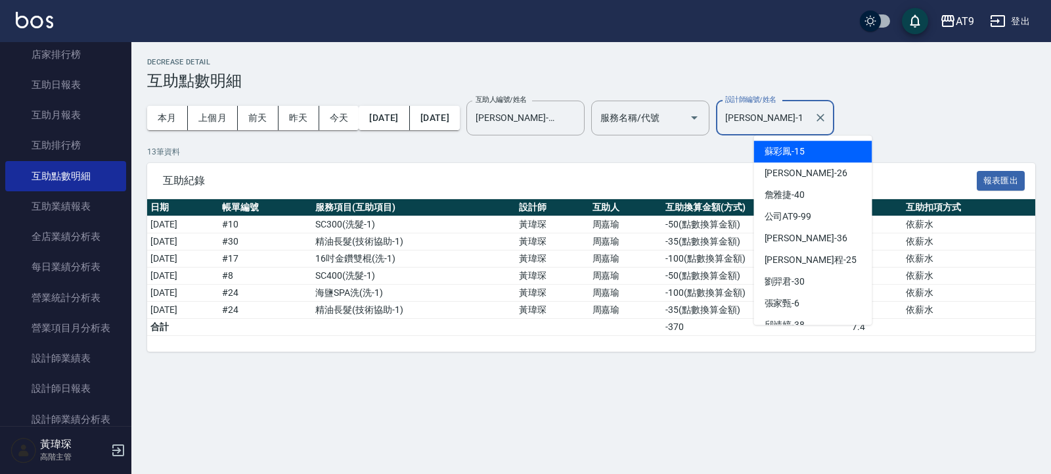
drag, startPoint x: 572, startPoint y: 158, endPoint x: 513, endPoint y: 202, distance: 73.6
click at [571, 158] on div "13 筆資料 互助紀錄 報表匯出 日期 帳單編號 服務項目(互助項目) 設計師 互助人 互助換算金額(方式) 點數 互助扣項方式 2025/08/04 # 1…" at bounding box center [591, 249] width 889 height 206
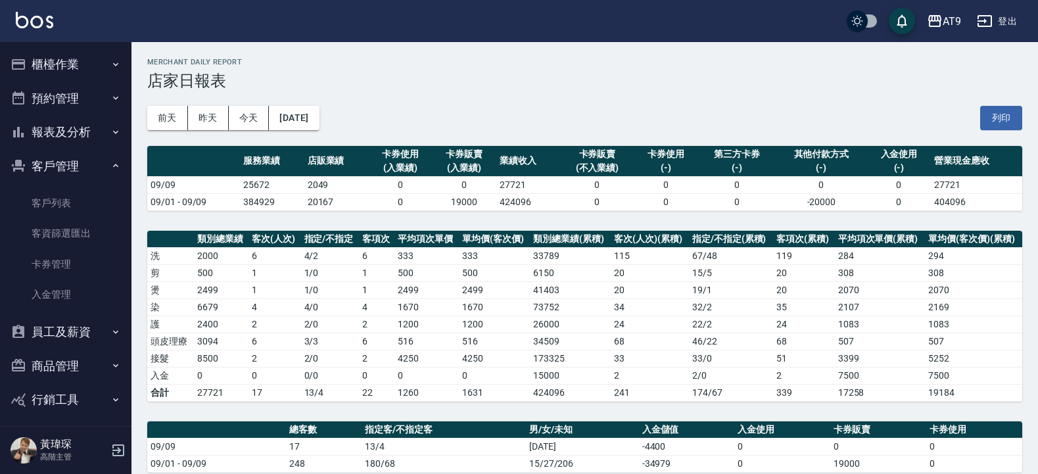
scroll to position [294, 0]
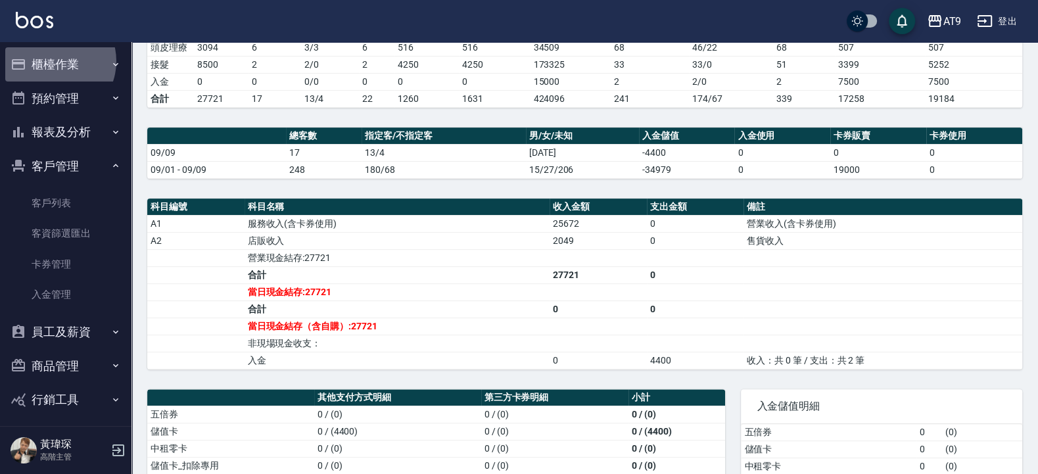
click at [53, 61] on button "櫃檯作業" at bounding box center [65, 64] width 121 height 34
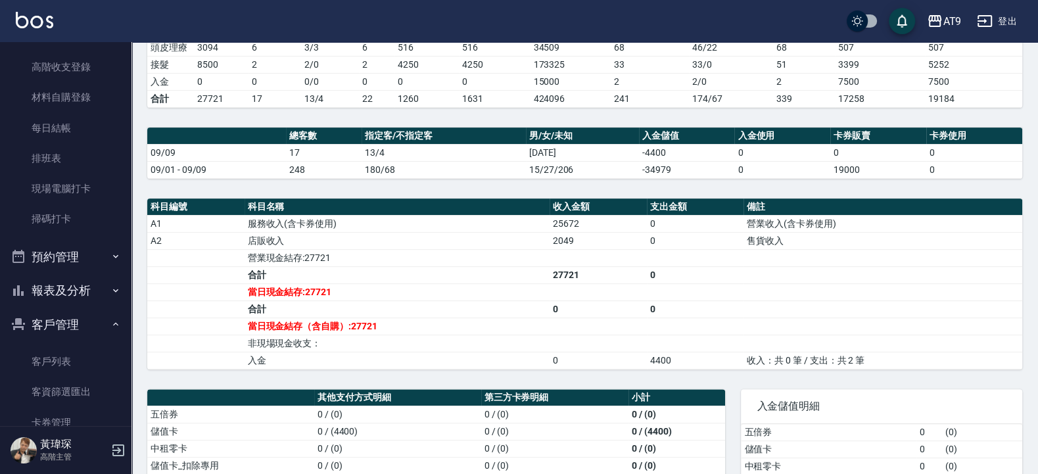
scroll to position [237, 0]
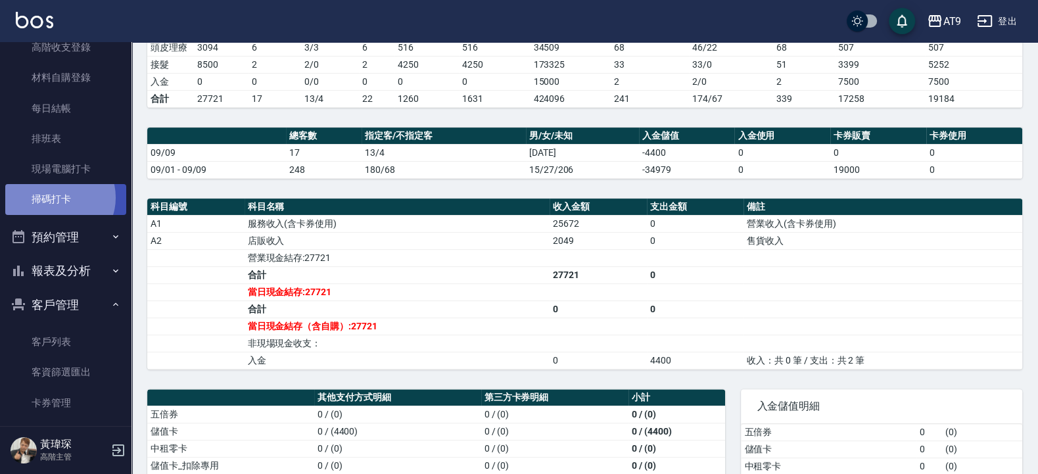
click at [58, 197] on link "掃碼打卡" at bounding box center [65, 199] width 121 height 30
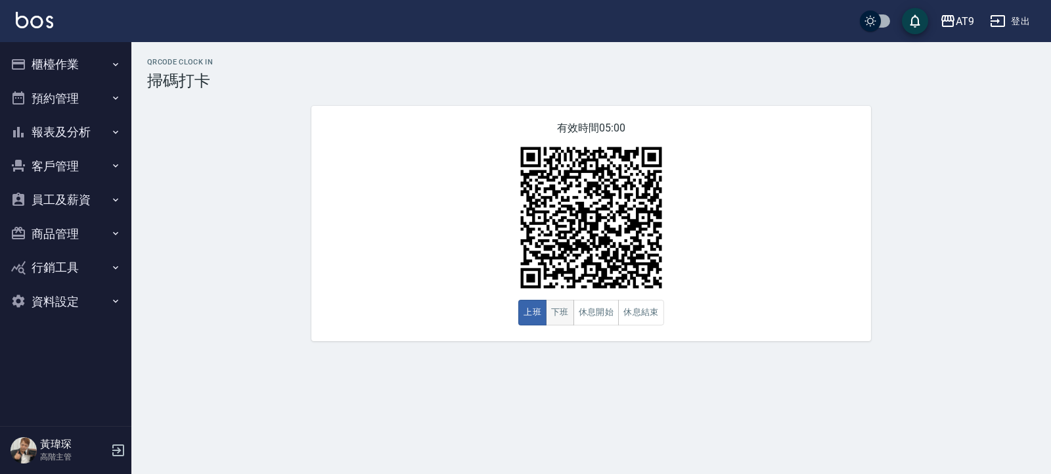
click at [565, 310] on button "下班" at bounding box center [560, 313] width 28 height 26
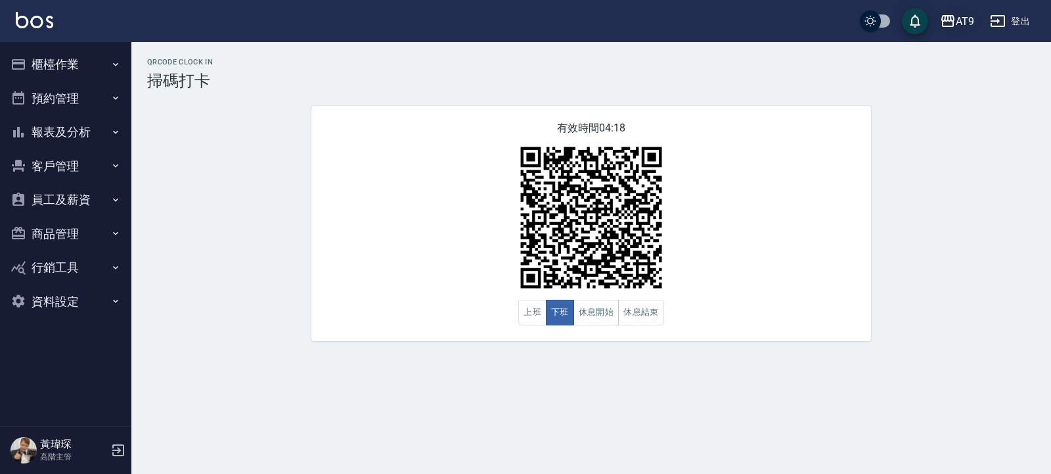
click at [963, 22] on div "AT9" at bounding box center [965, 21] width 18 height 16
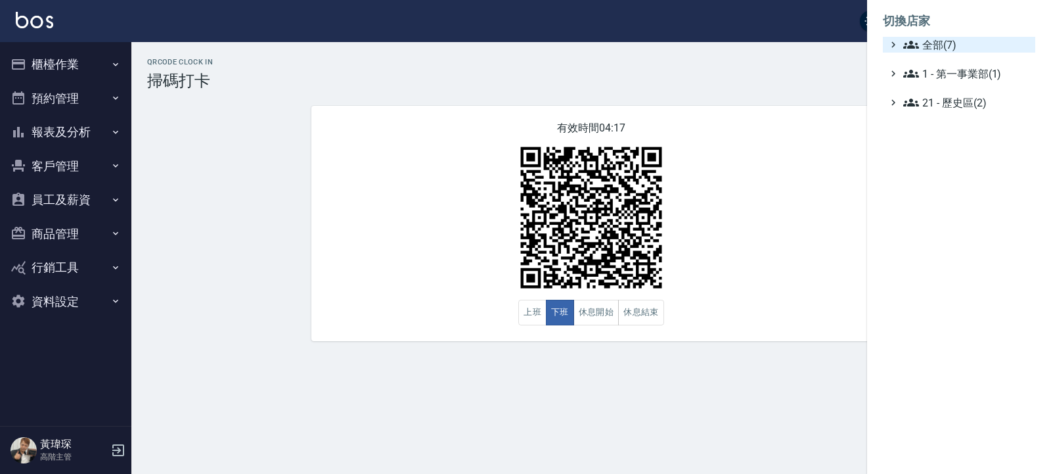
click at [944, 45] on span "全部(7)" at bounding box center [967, 45] width 127 height 16
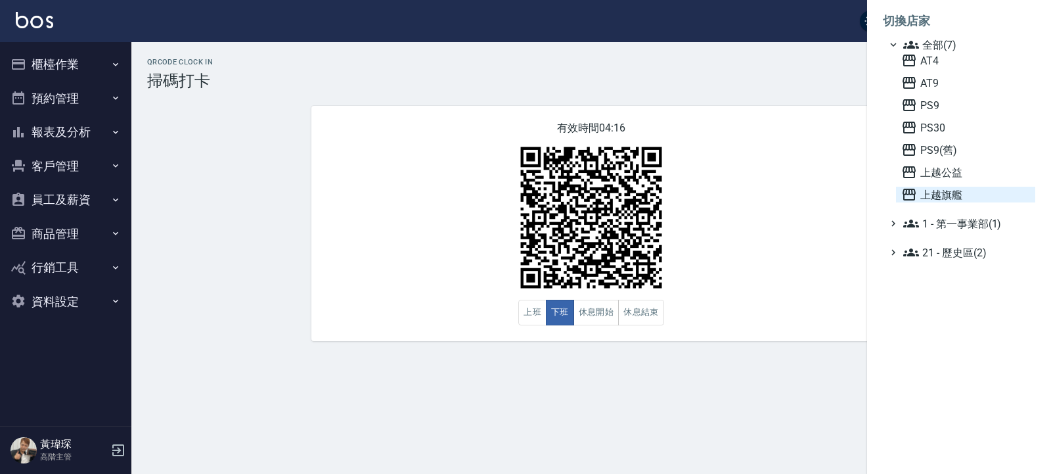
click at [940, 200] on span "上越旗艦" at bounding box center [966, 195] width 129 height 16
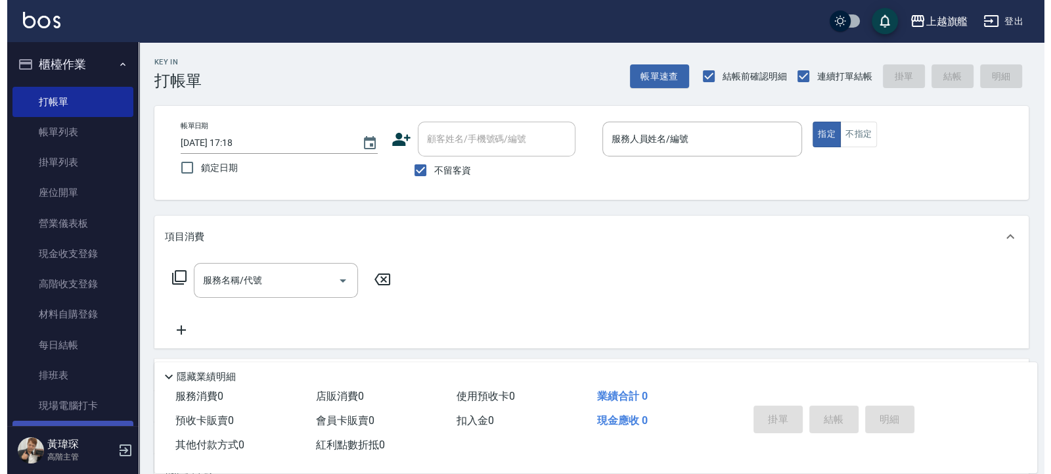
scroll to position [237, 0]
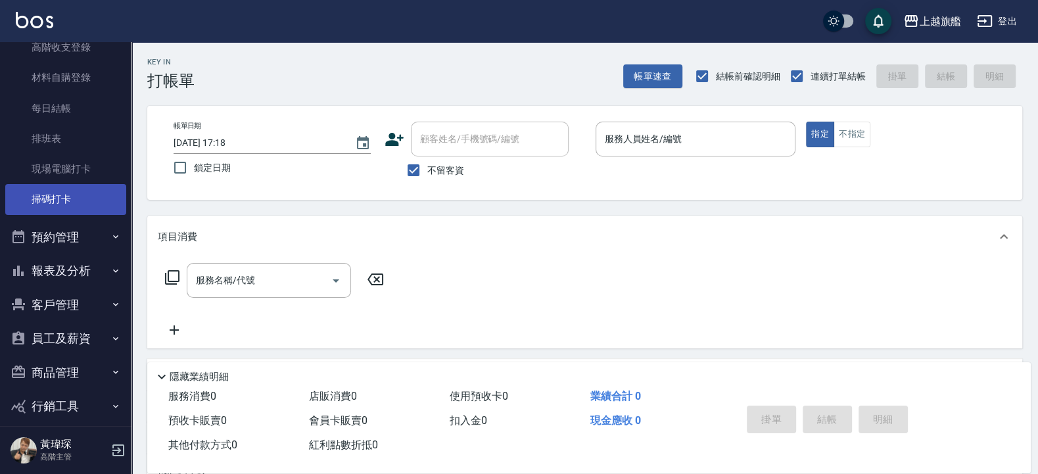
click at [73, 200] on link "掃碼打卡" at bounding box center [65, 199] width 121 height 30
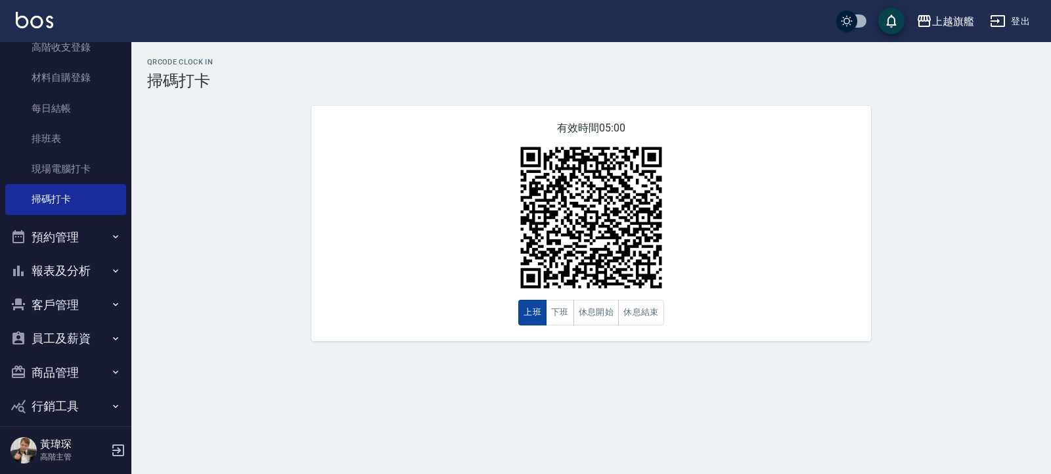
drag, startPoint x: 546, startPoint y: 319, endPoint x: 546, endPoint y: 311, distance: 8.5
click at [546, 317] on button "上班" at bounding box center [533, 313] width 28 height 26
click at [574, 317] on button "下班" at bounding box center [560, 313] width 28 height 26
